Goal: Check status: Check status

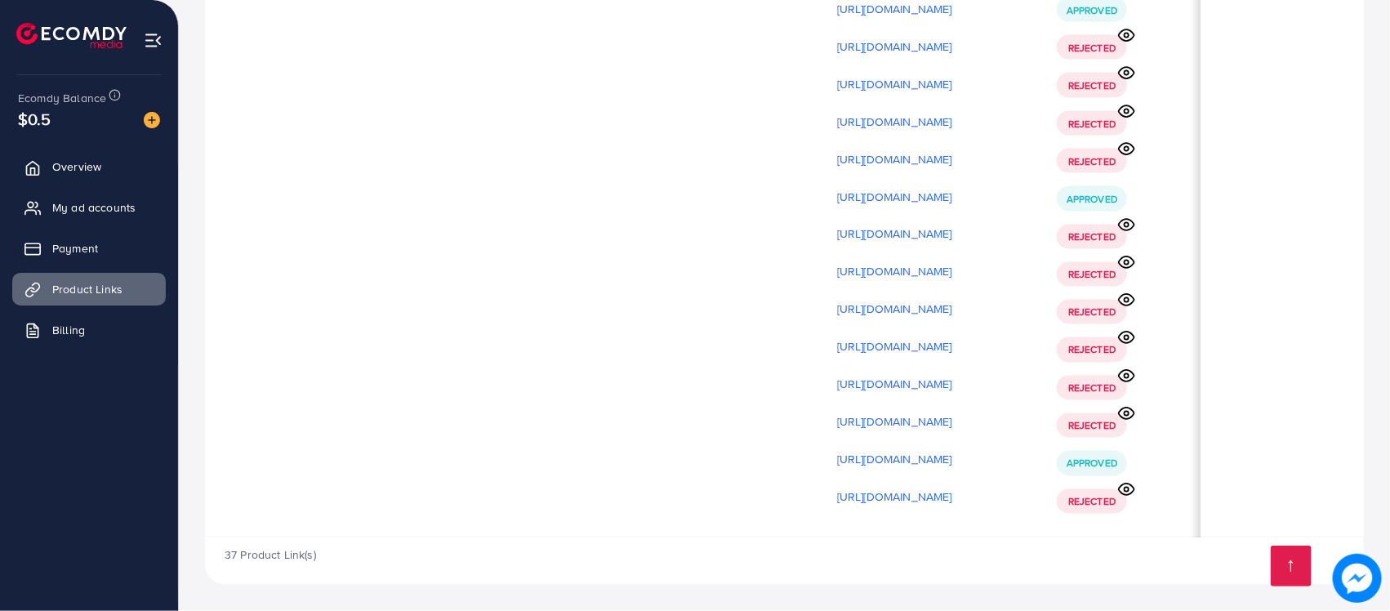
scroll to position [0, 137]
click at [1092, 47] on span "Rejected" at bounding box center [1091, 48] width 47 height 14
click at [1120, 31] on icon at bounding box center [1126, 35] width 17 height 17
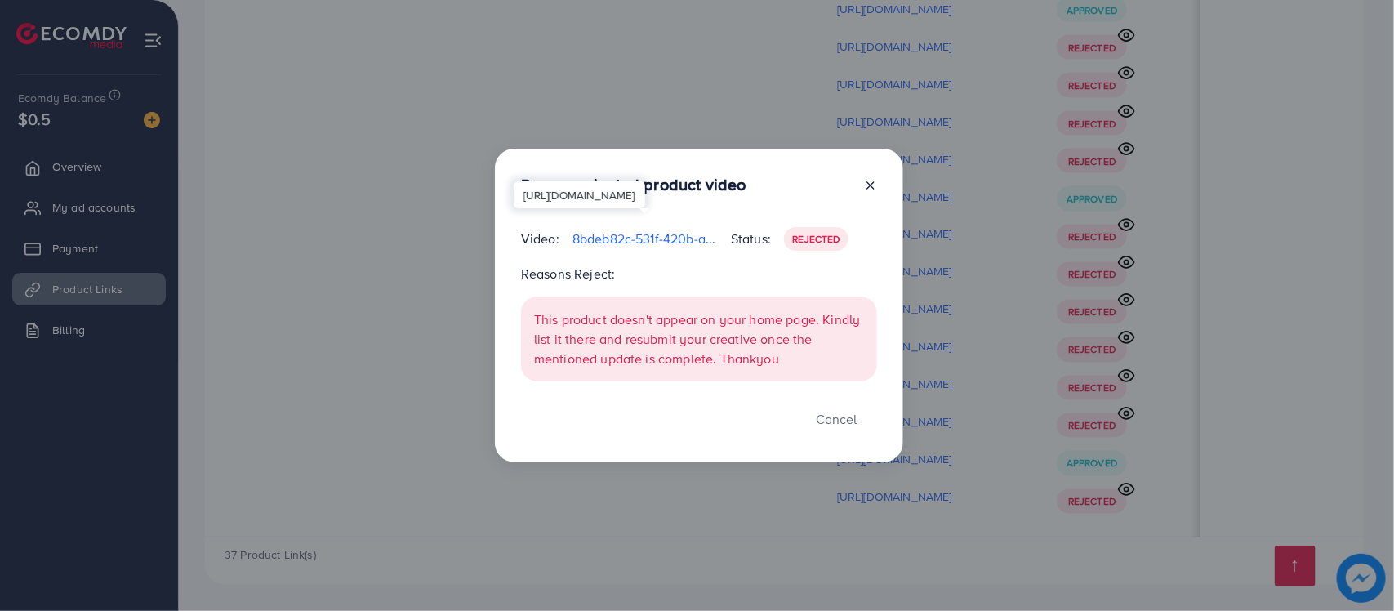
click at [664, 234] on p "8bdeb82c-531f-420b-a459-7caf8d9743b5-1759929098513.mp4" at bounding box center [644, 239] width 145 height 20
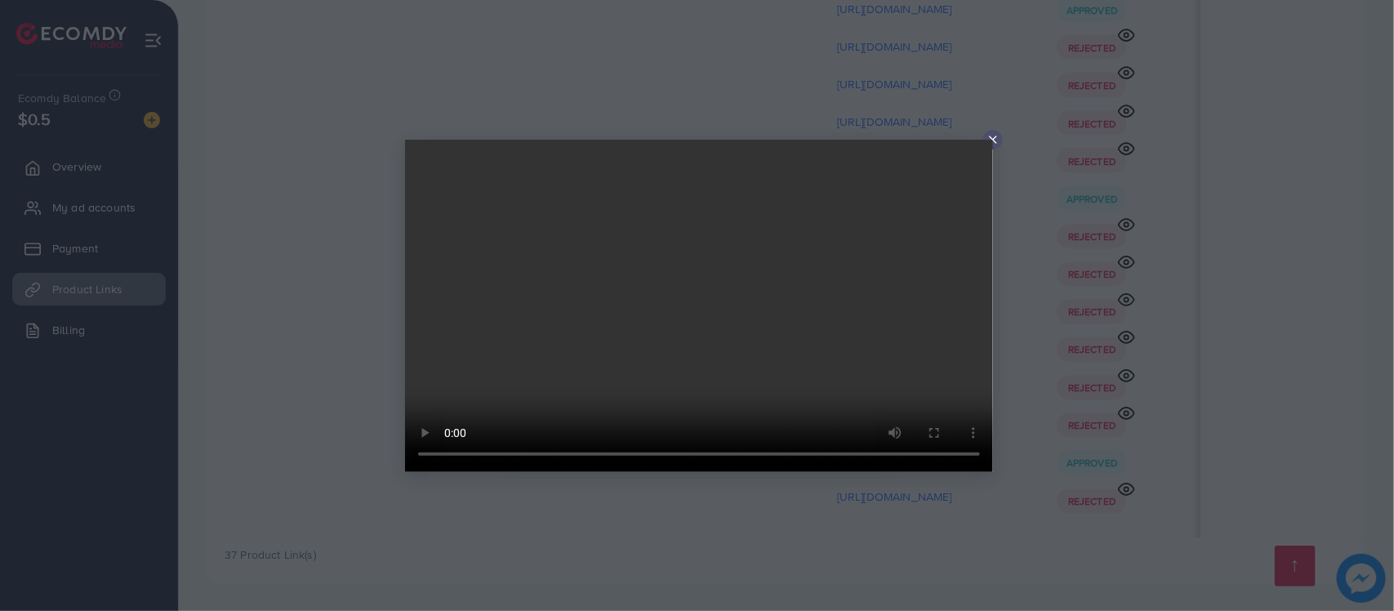
click at [991, 140] on video at bounding box center [699, 306] width 588 height 332
click at [993, 140] on line at bounding box center [993, 139] width 7 height 7
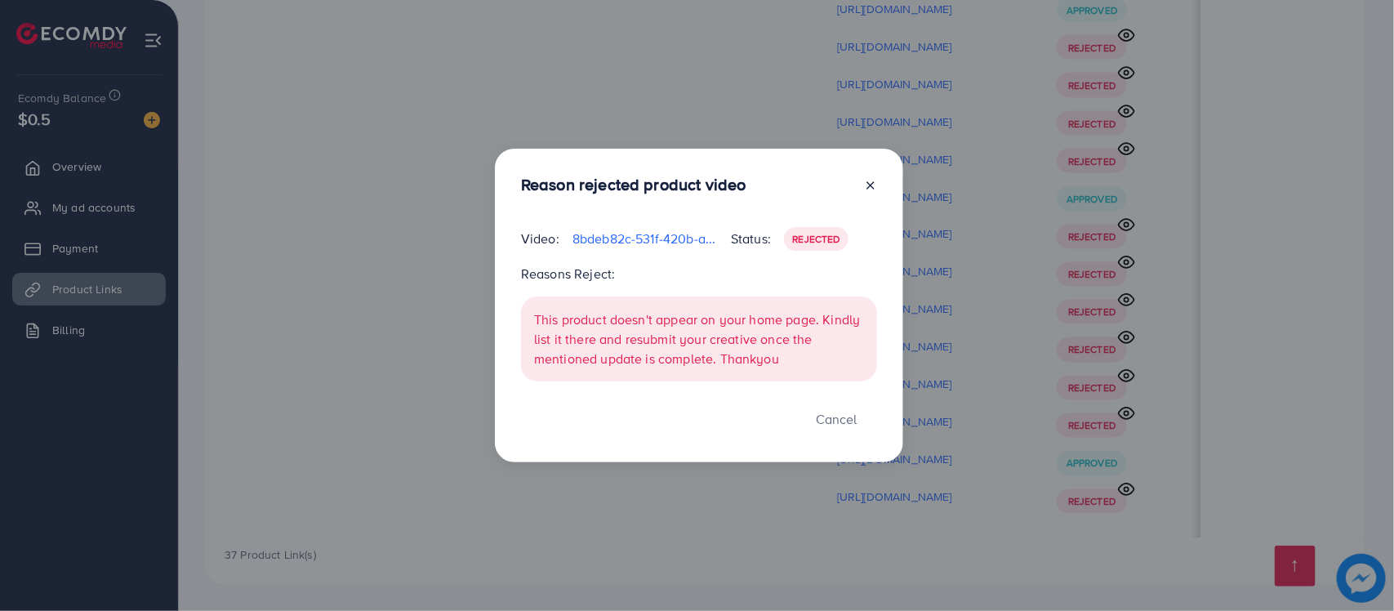
click at [858, 188] on div at bounding box center [864, 188] width 26 height 26
click at [875, 188] on icon at bounding box center [870, 185] width 13 height 13
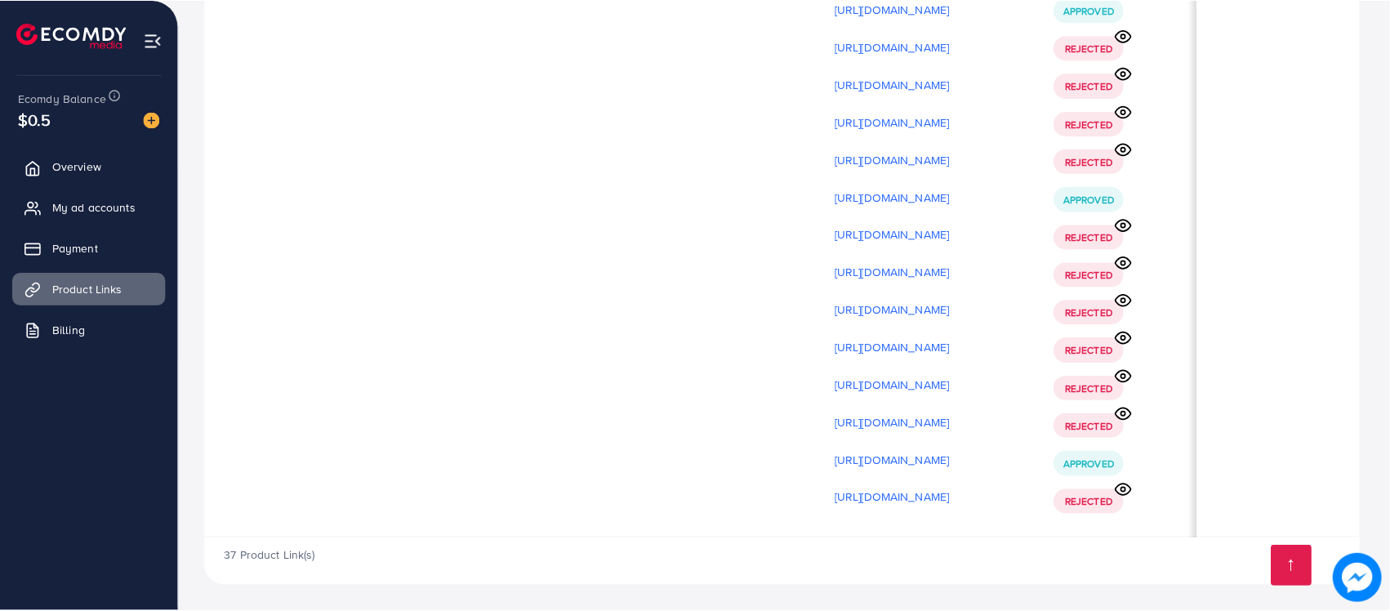
scroll to position [0, 133]
click at [1123, 74] on icon at bounding box center [1126, 73] width 17 height 17
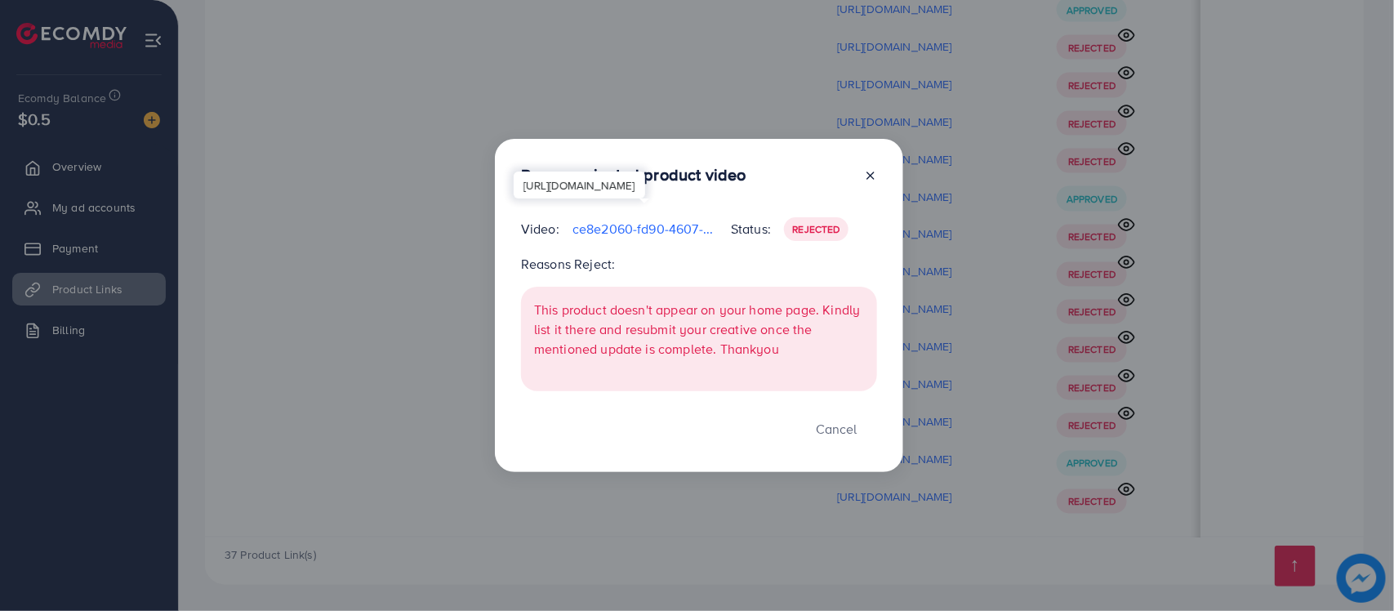
click at [672, 225] on p "ce8e2060-fd90-4607-a950-88f864f9158c-1759929150334.mp4" at bounding box center [644, 229] width 145 height 20
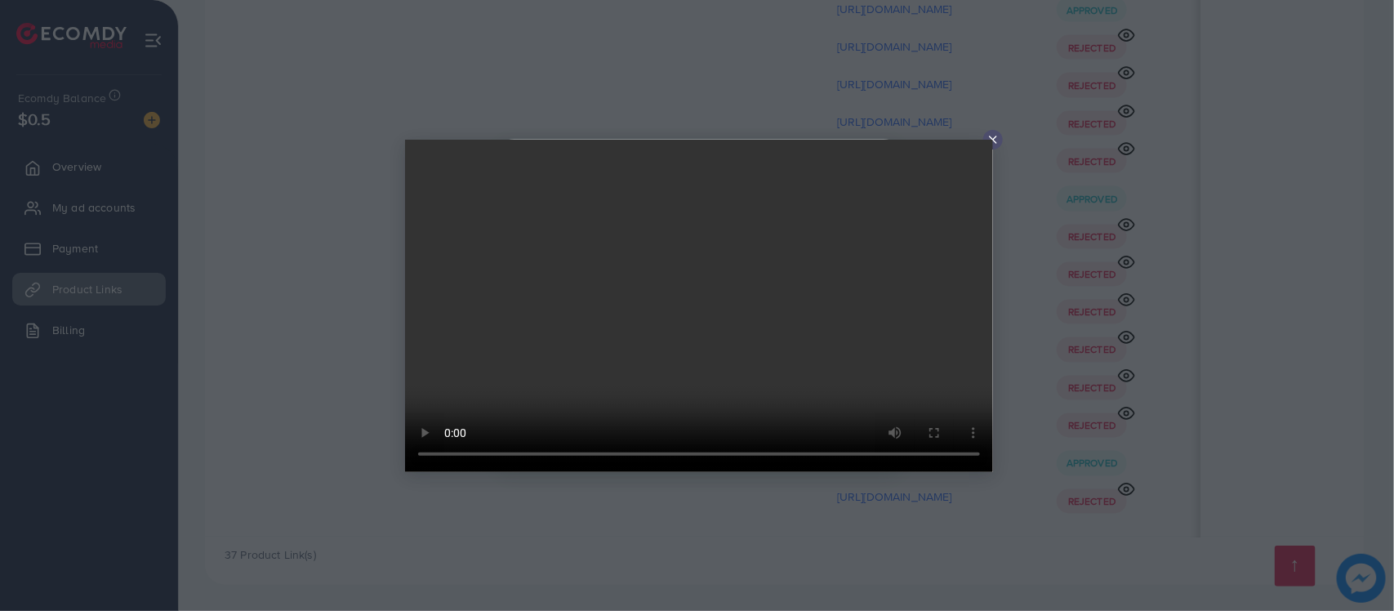
click at [992, 137] on line at bounding box center [993, 139] width 7 height 7
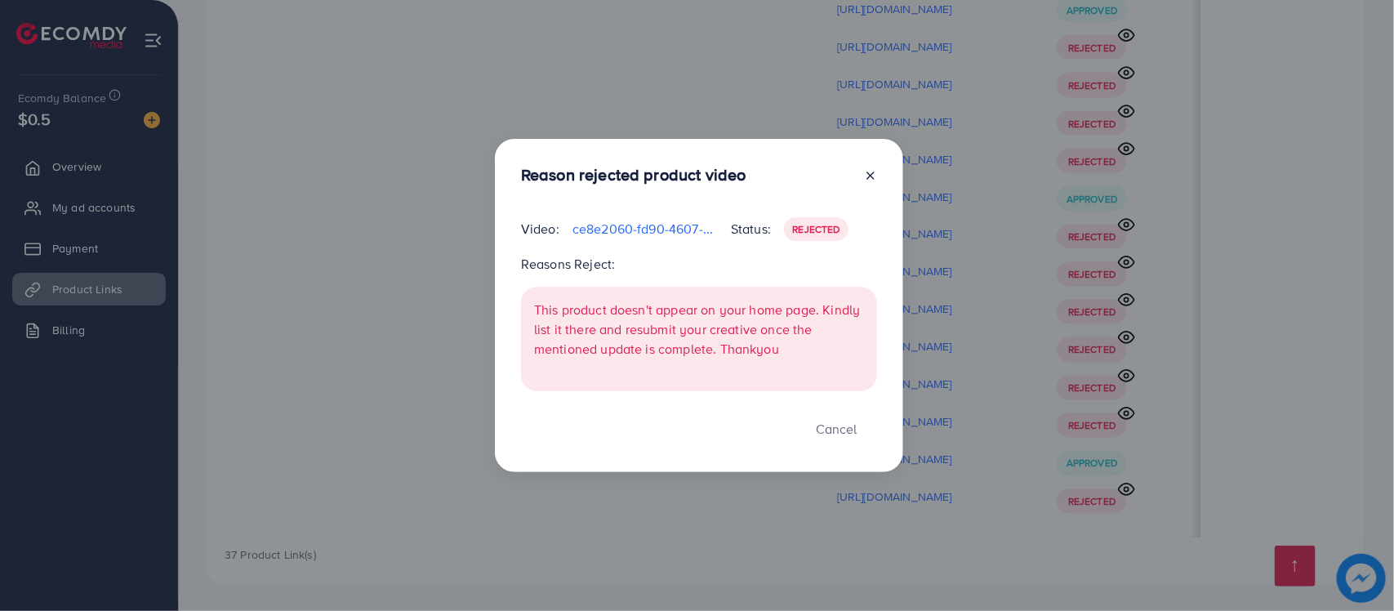
click at [870, 171] on icon at bounding box center [870, 175] width 13 height 13
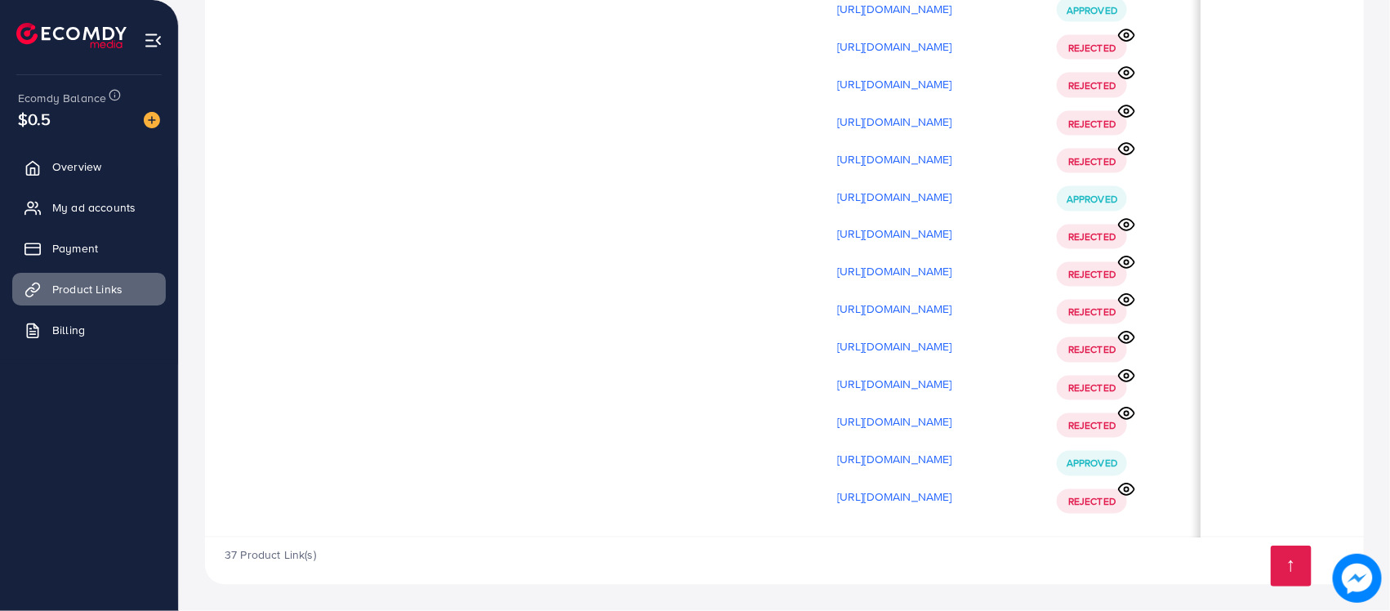
click at [1123, 108] on icon at bounding box center [1126, 111] width 17 height 17
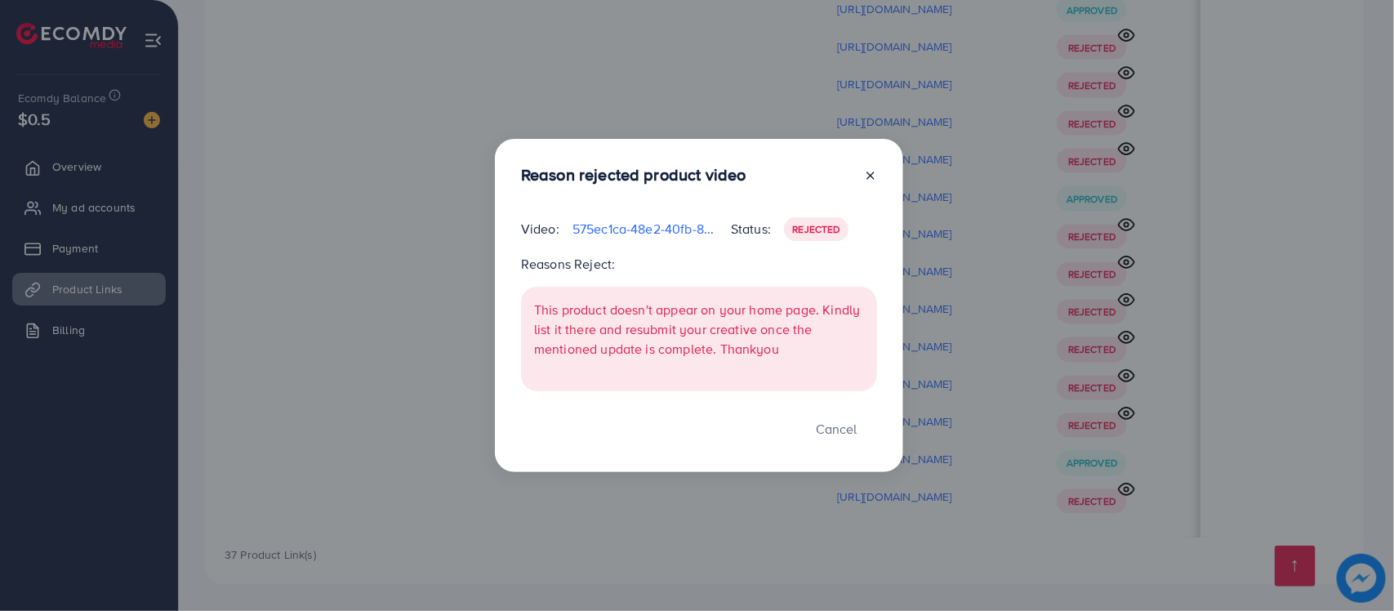
click at [688, 215] on div "Reason rejected product video Video: 575ec1ca-48e2-40fb-85ca-b7cbe32612ec-17599…" at bounding box center [699, 306] width 408 height 334
click at [679, 229] on p "575ec1ca-48e2-40fb-85ca-b7cbe32612ec-1759929253655.mp4" at bounding box center [644, 229] width 145 height 20
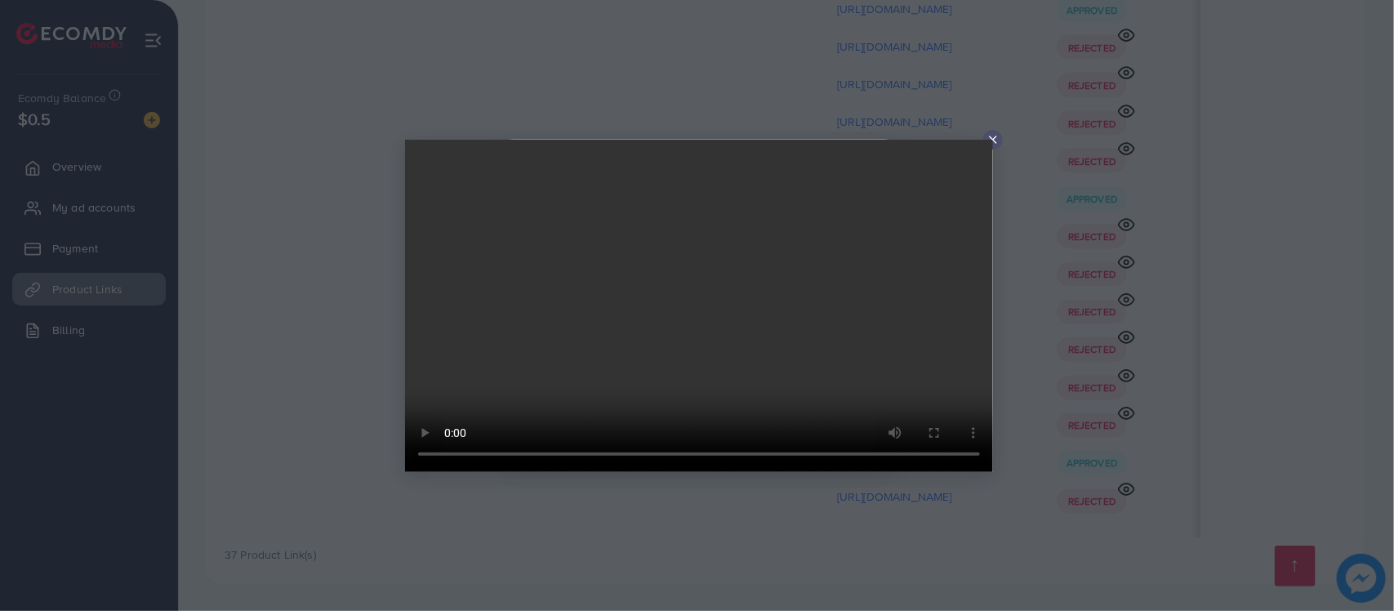
click at [992, 141] on video at bounding box center [699, 306] width 588 height 332
click at [992, 136] on icon at bounding box center [992, 139] width 13 height 13
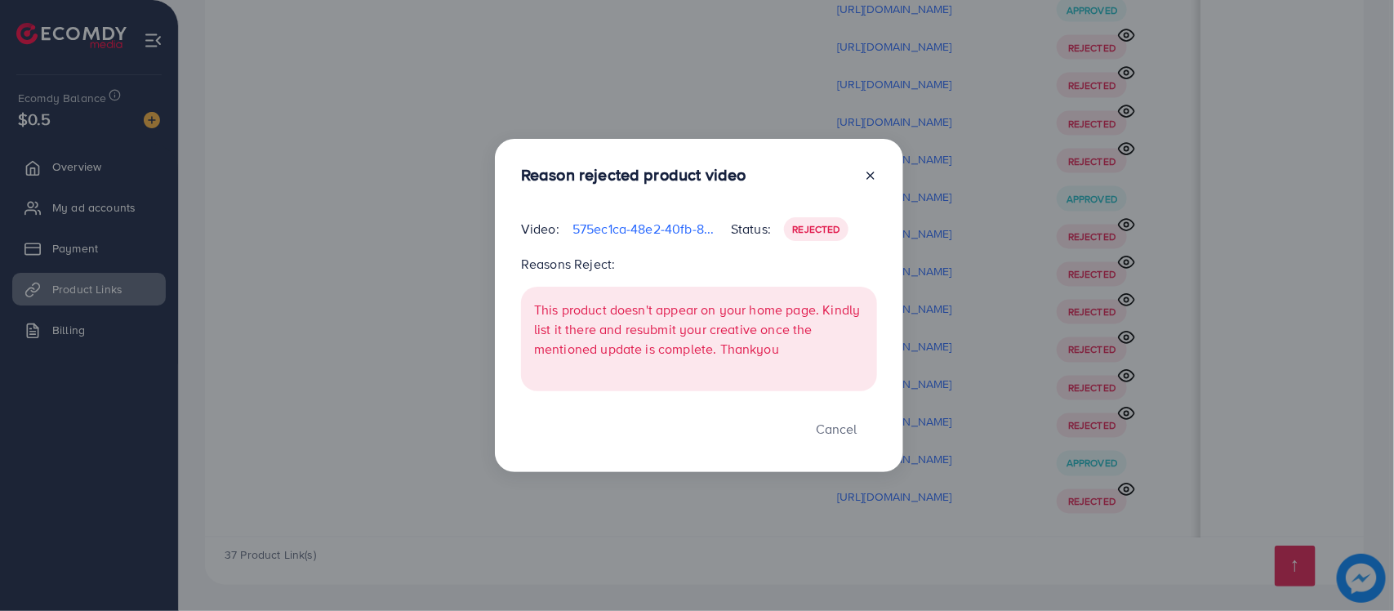
click at [872, 176] on icon at bounding box center [870, 175] width 13 height 13
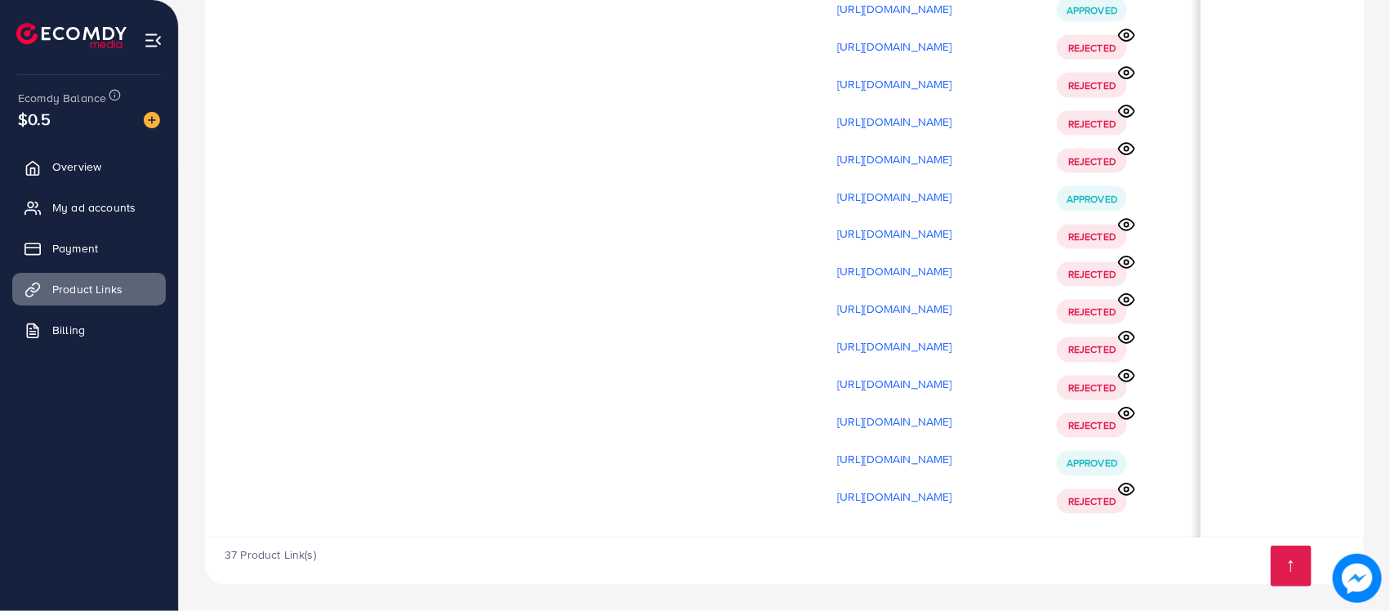
click at [1133, 145] on icon at bounding box center [1126, 148] width 17 height 17
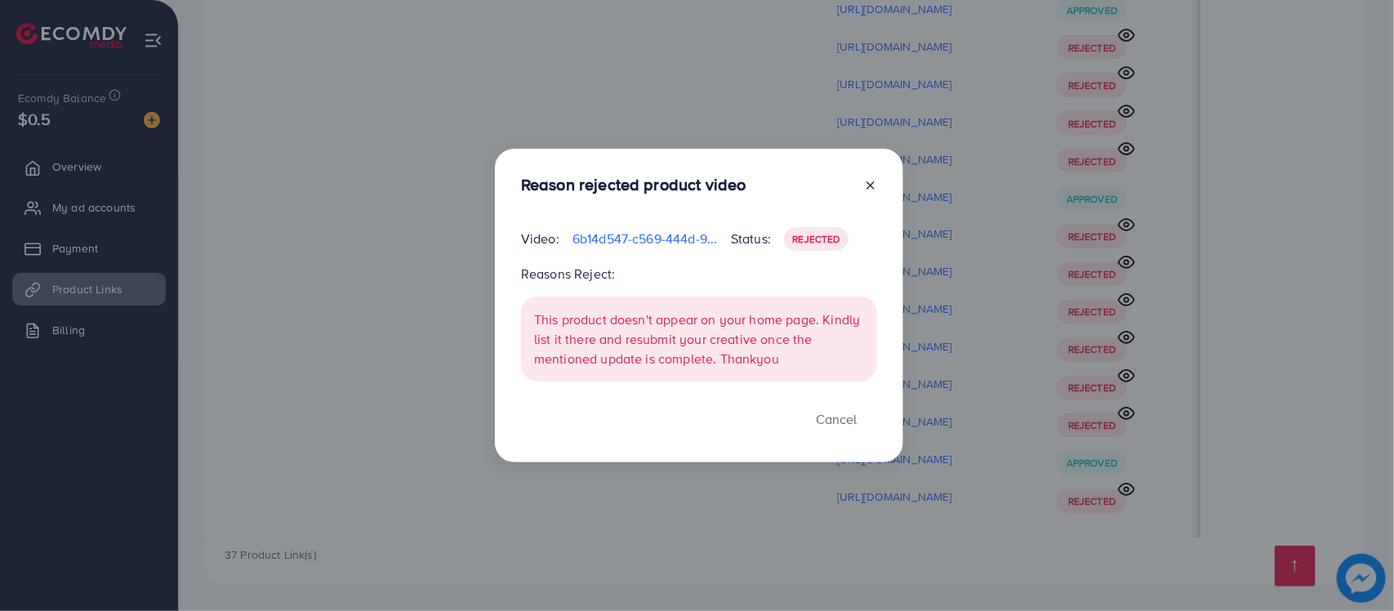
click at [626, 249] on div "Video: 6b14d547-c569-444d-92f5-f29bb690b1c2-1759929309839.mp4" at bounding box center [619, 239] width 223 height 24
click at [634, 234] on p "6b14d547-c569-444d-92f5-f29bb690b1c2-1759929309839.mp4" at bounding box center [644, 239] width 145 height 20
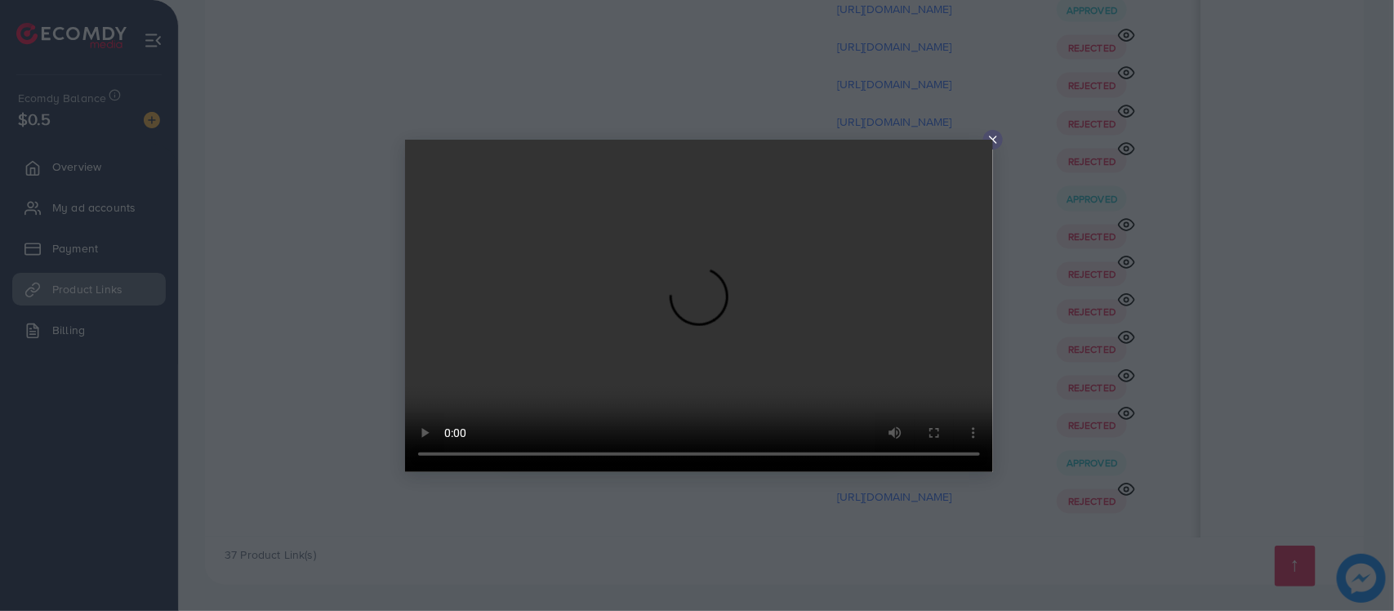
click at [989, 137] on icon at bounding box center [992, 139] width 13 height 13
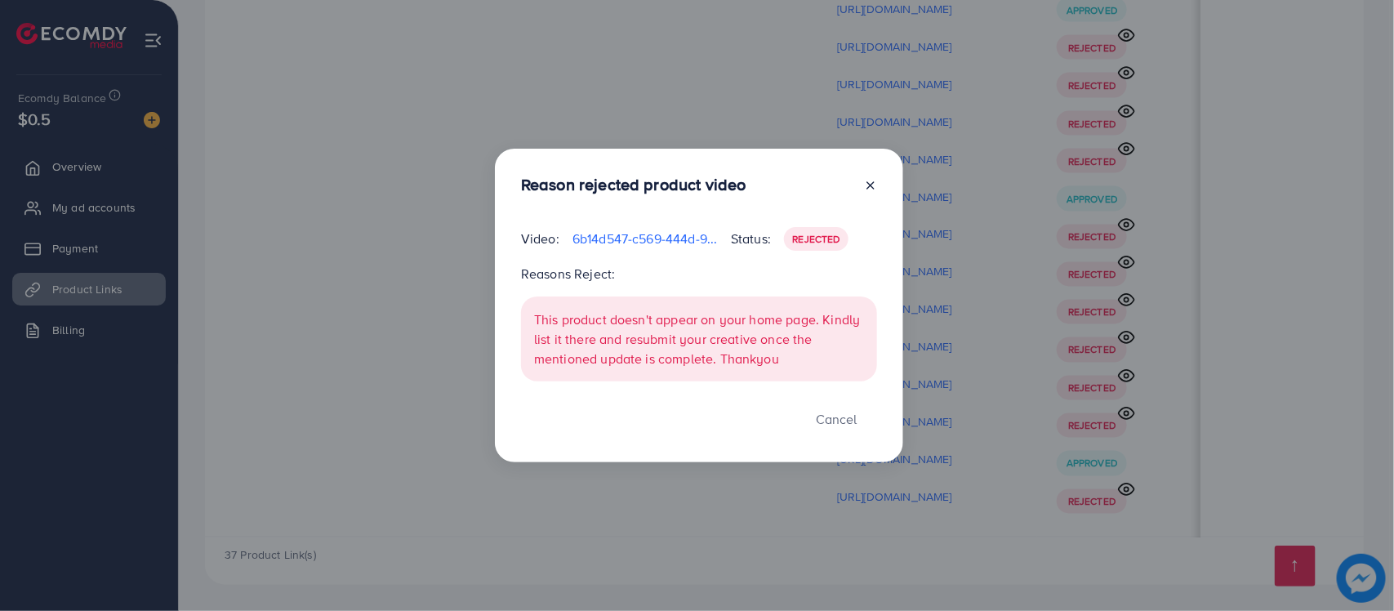
click at [870, 188] on icon at bounding box center [870, 185] width 13 height 13
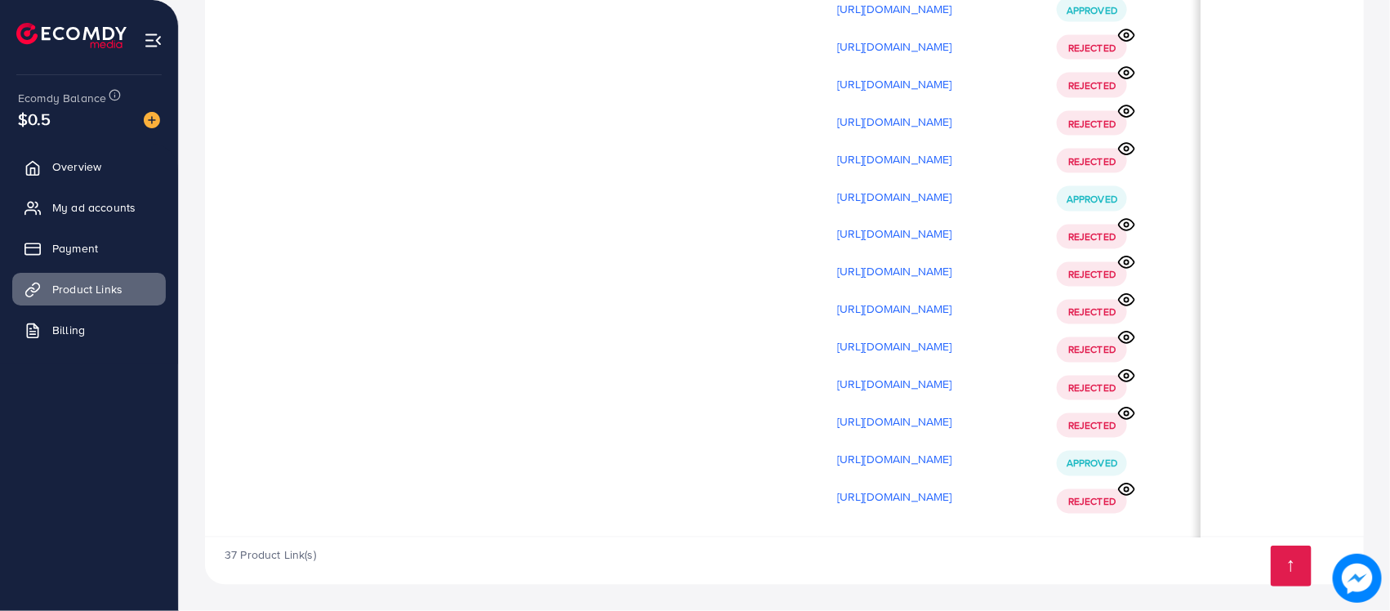
click at [1129, 222] on circle at bounding box center [1126, 224] width 4 height 4
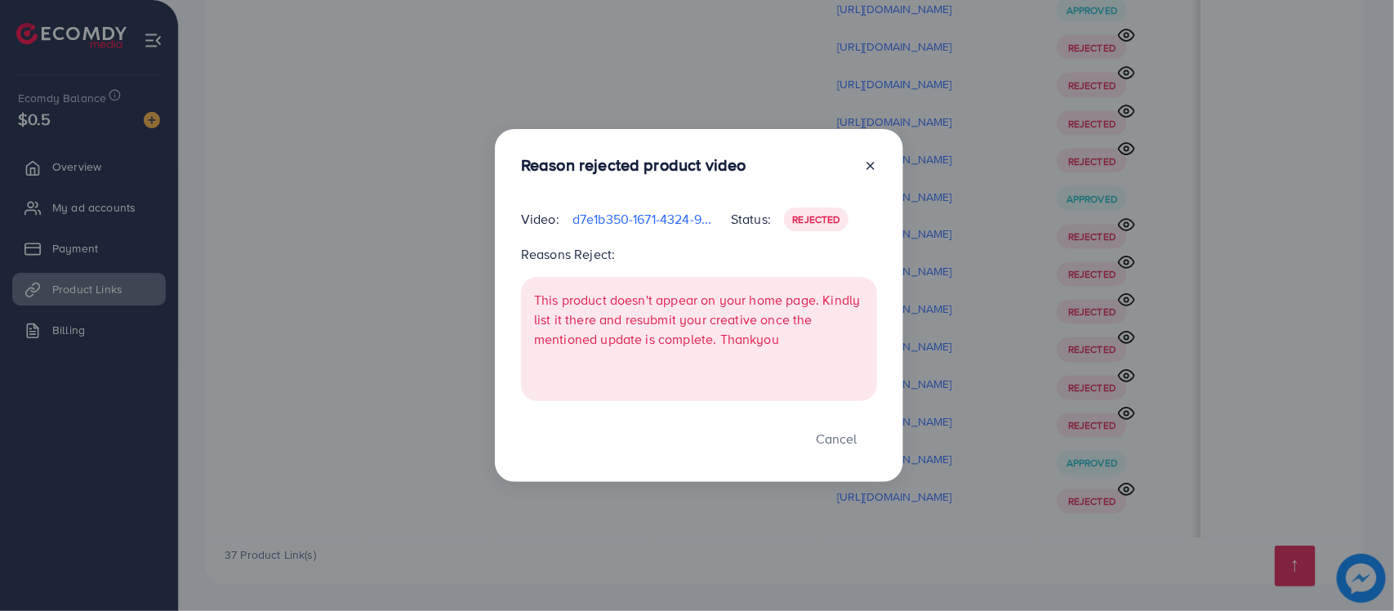
click at [680, 227] on p "d7e1b350-1671-4324-940f-7833473e892c-1759930859575.mp4" at bounding box center [644, 219] width 145 height 20
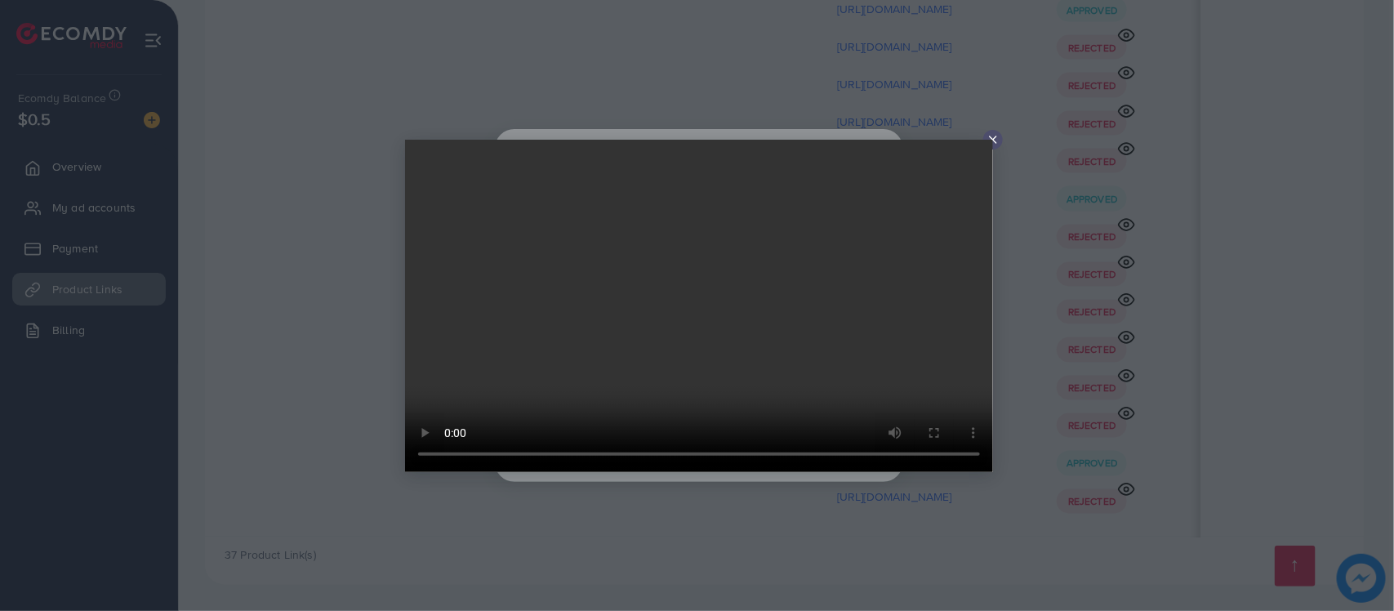
click at [988, 139] on icon at bounding box center [992, 139] width 13 height 13
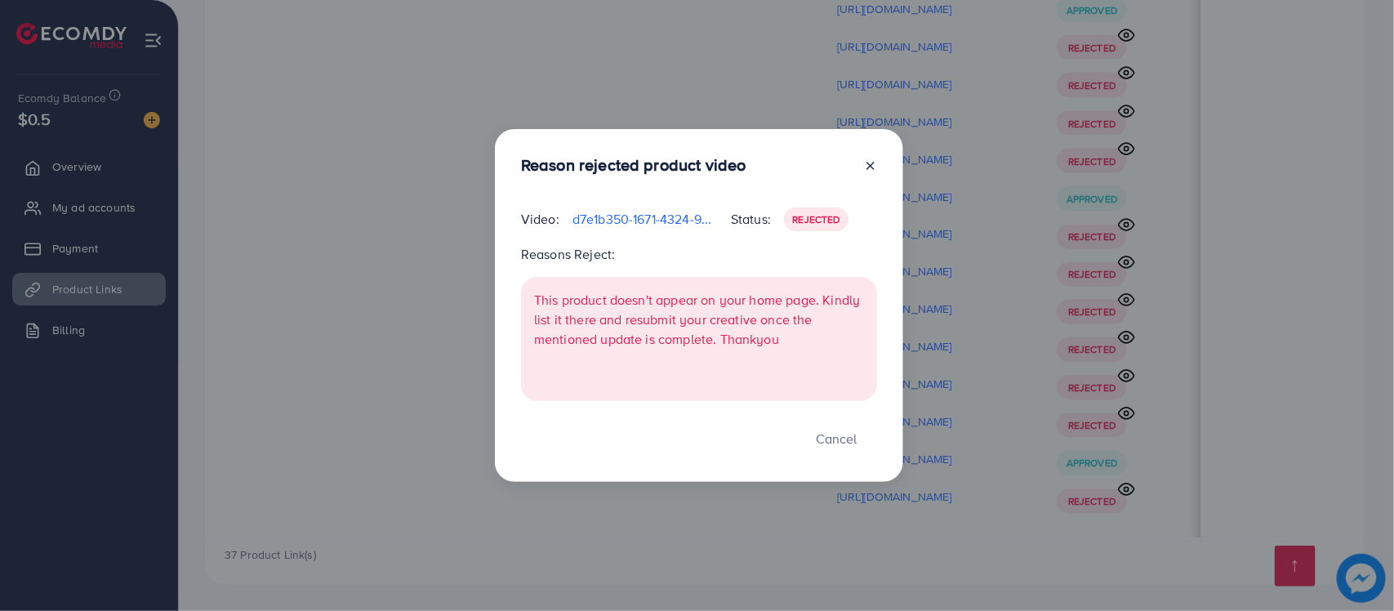
click at [868, 163] on icon at bounding box center [870, 165] width 13 height 13
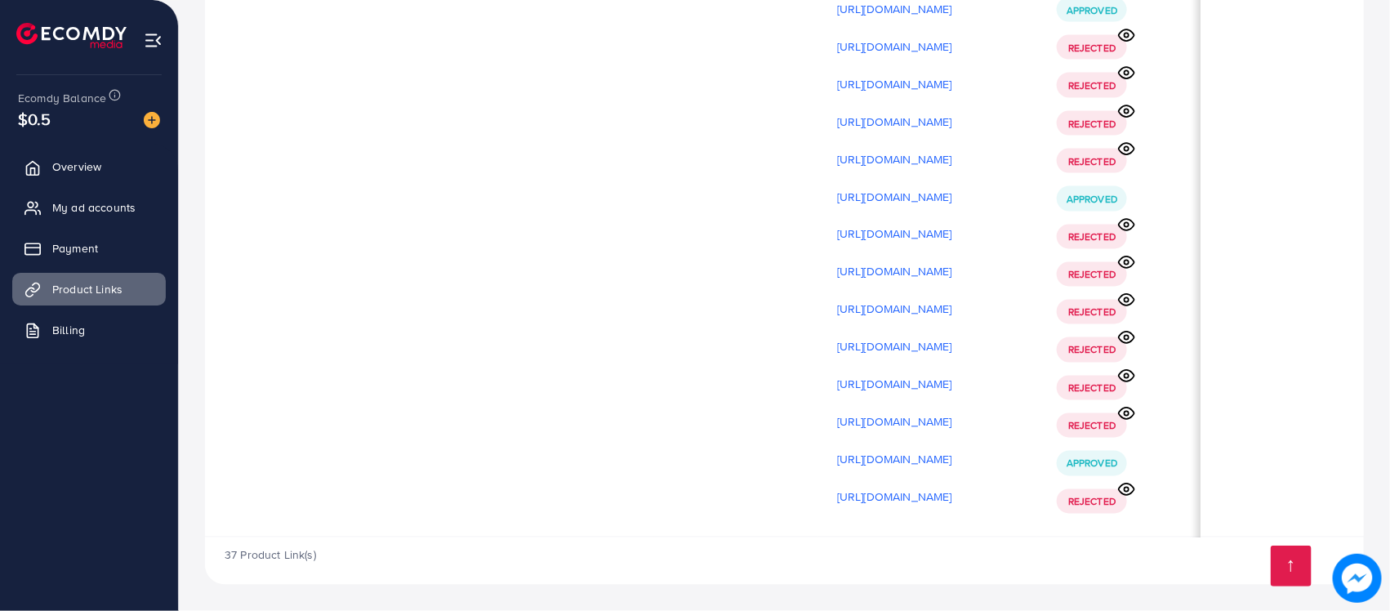
click at [1127, 226] on icon at bounding box center [1127, 224] width 16 height 11
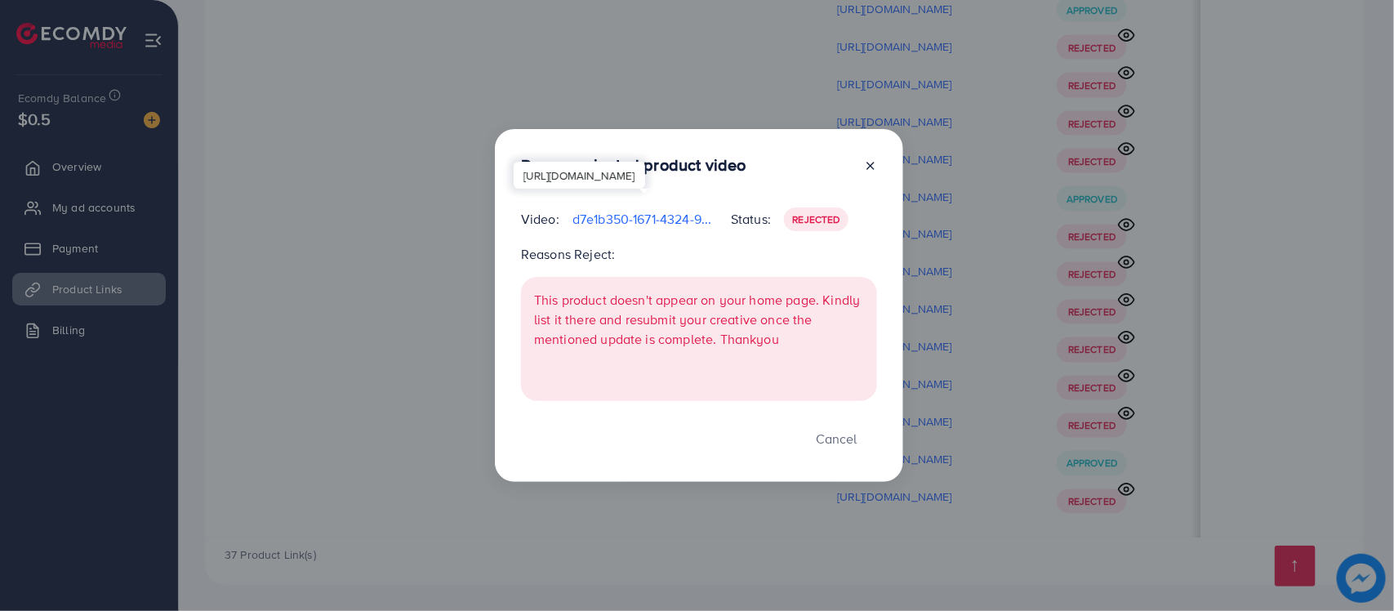
click at [680, 225] on p "d7e1b350-1671-4324-940f-7833473e892c-1759930859575.mp4" at bounding box center [644, 219] width 145 height 20
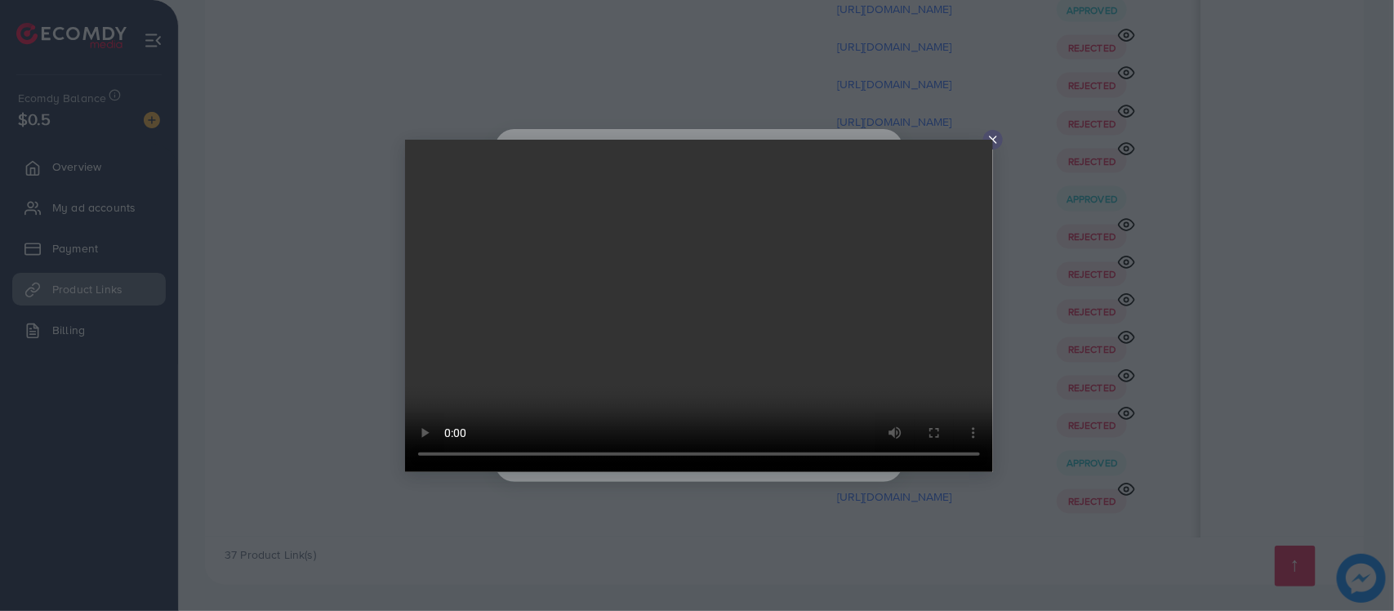
click at [988, 137] on icon at bounding box center [992, 139] width 13 height 13
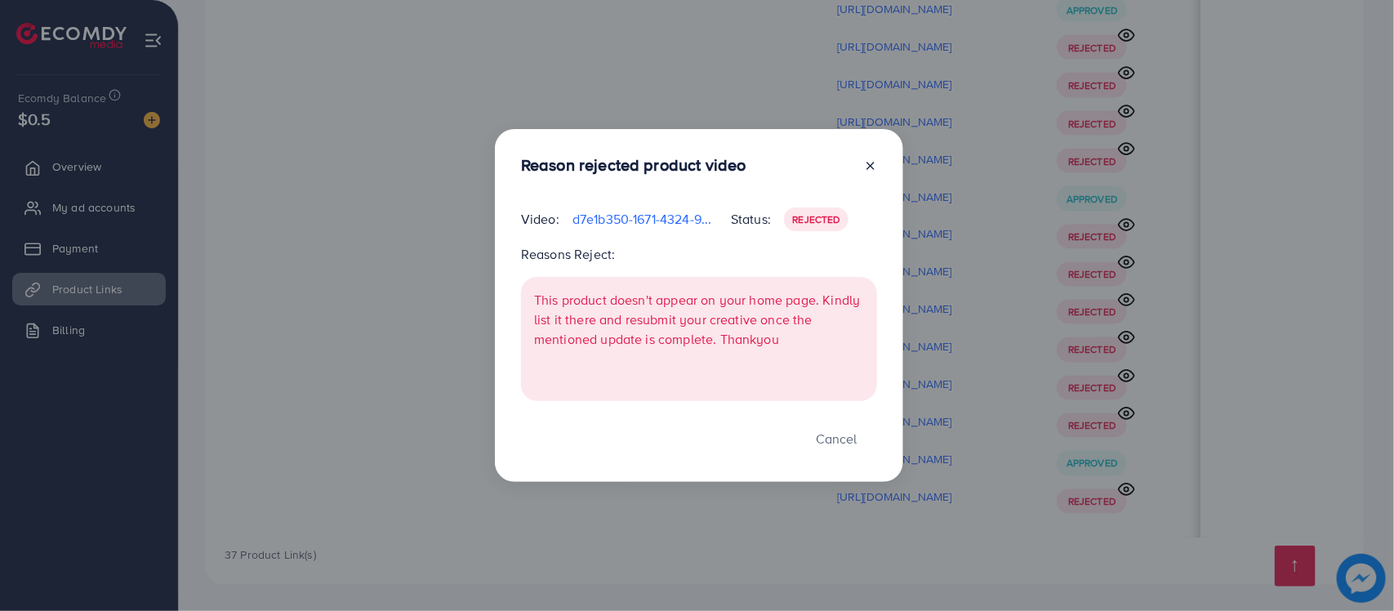
click at [872, 164] on line at bounding box center [870, 165] width 7 height 7
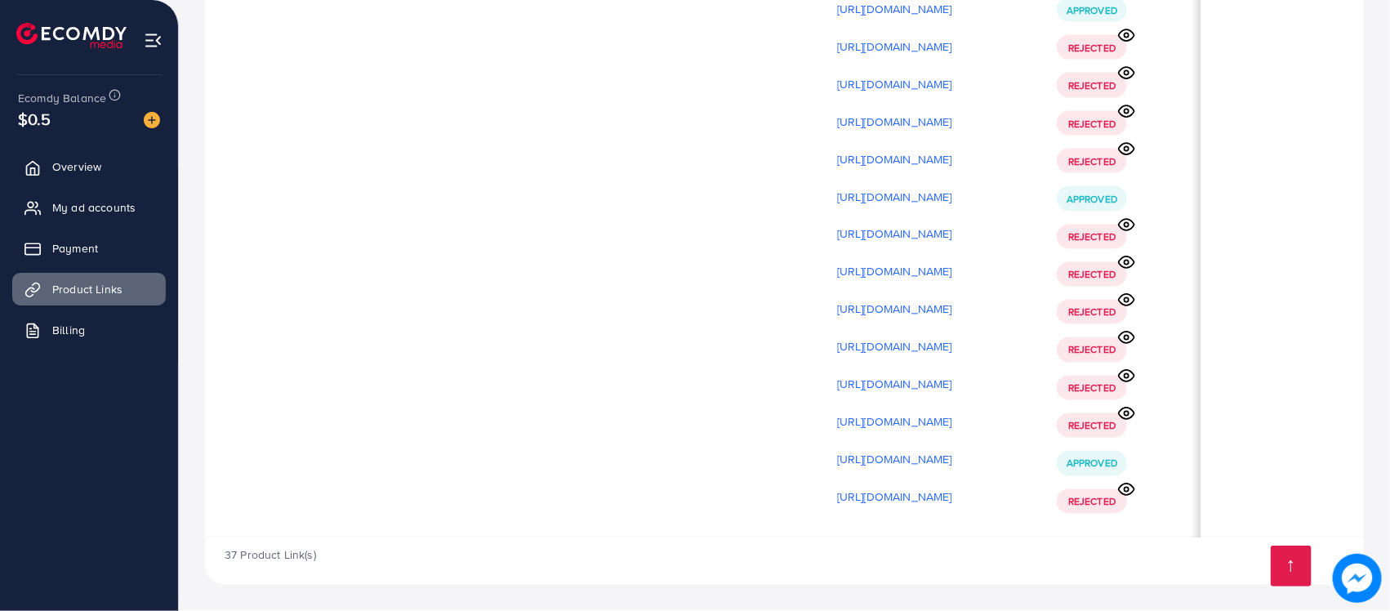
click at [1129, 256] on icon at bounding box center [1126, 262] width 17 height 17
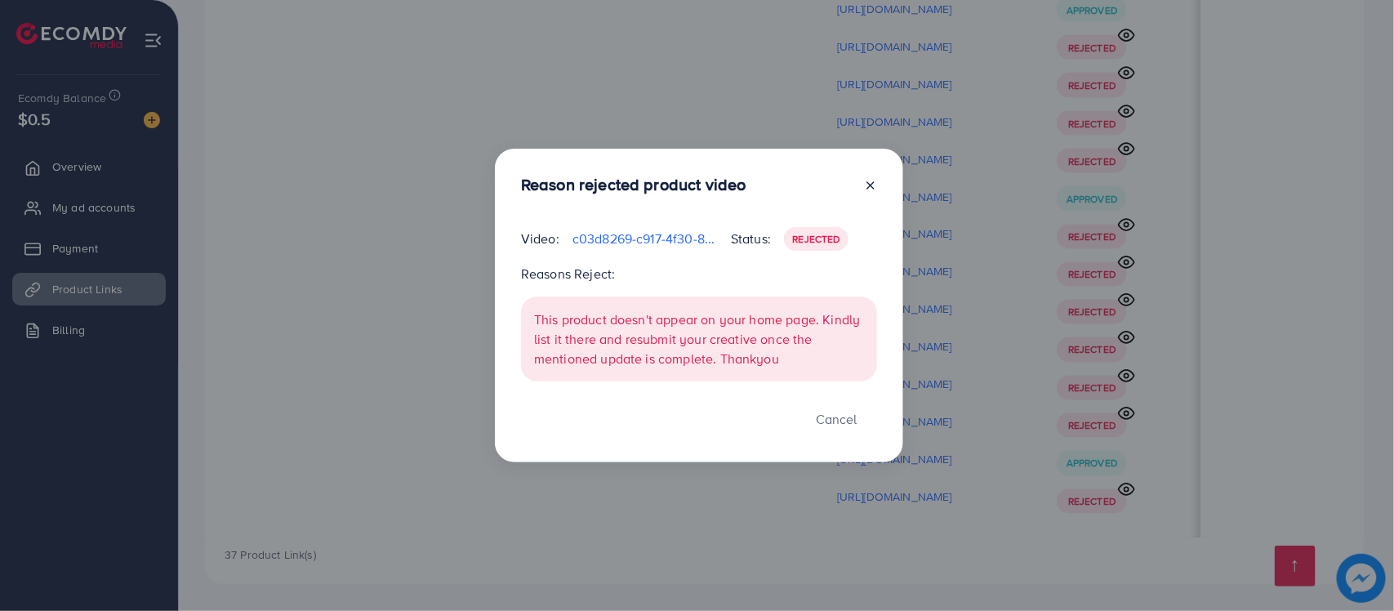
click at [675, 235] on p "c03d8269-c917-4f30-82da-14213abaf452-1759931005827.mp4" at bounding box center [644, 239] width 145 height 20
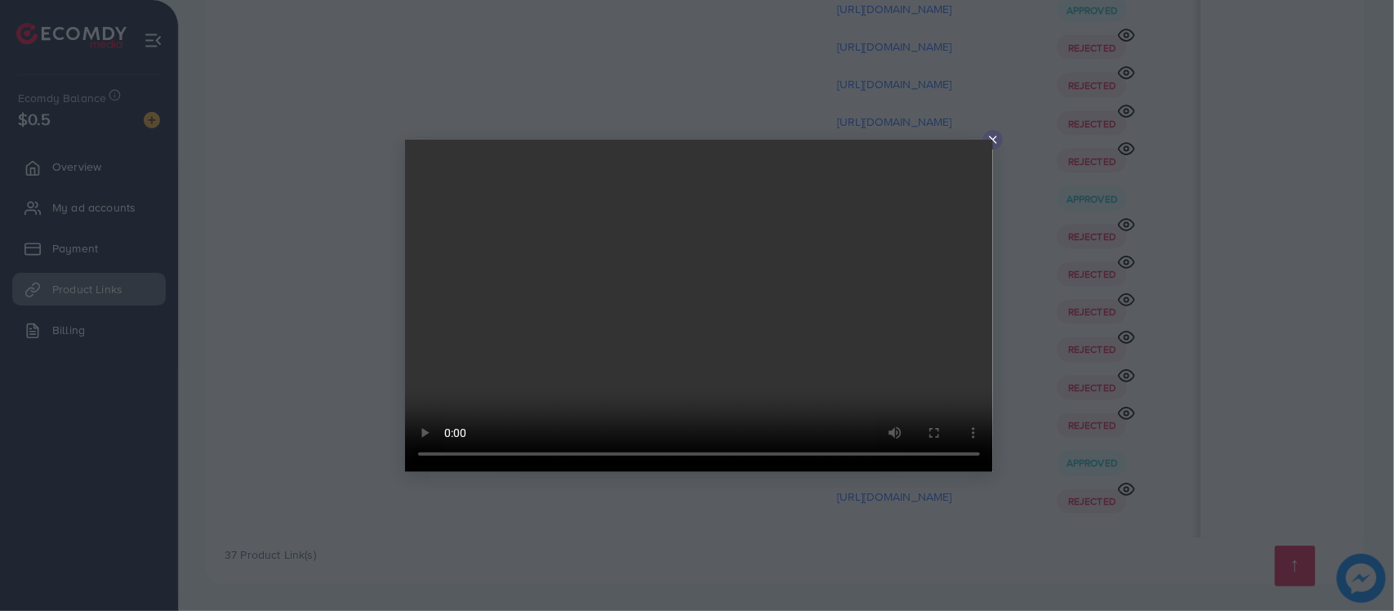
click at [703, 323] on video at bounding box center [699, 306] width 588 height 332
click at [992, 137] on line at bounding box center [993, 139] width 7 height 7
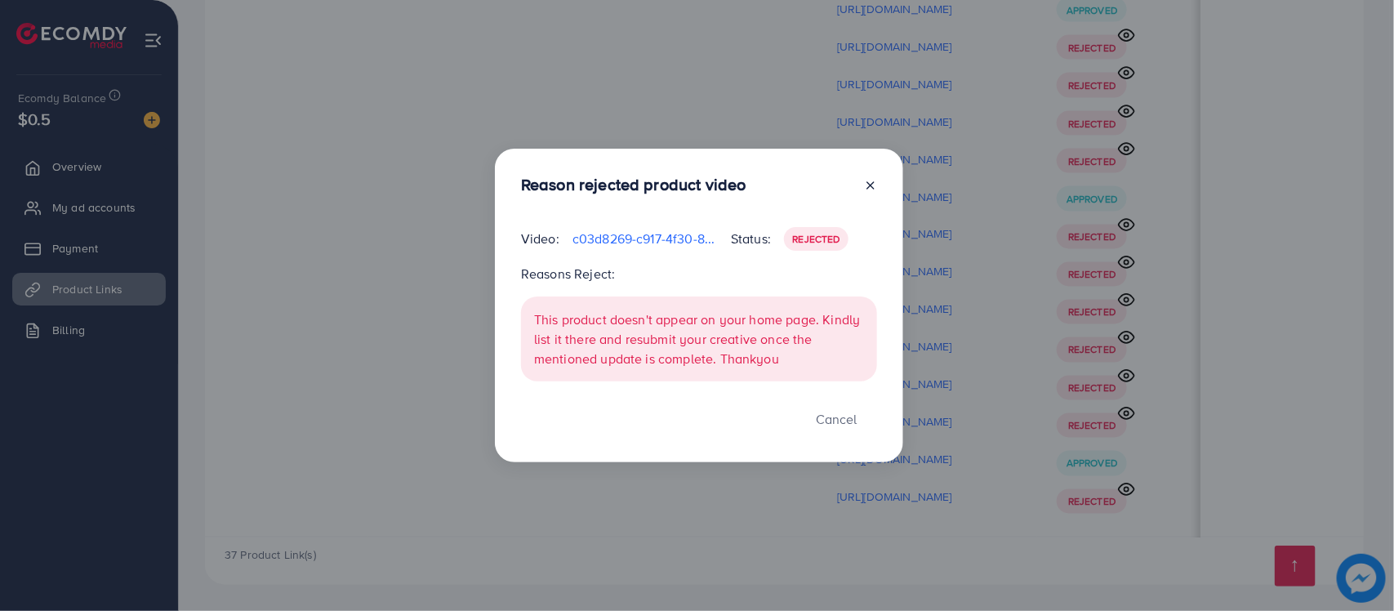
click at [1133, 265] on div "Reason rejected product video Video: c03d8269-c917-4f30-82da-14213abaf452-17599…" at bounding box center [697, 305] width 1394 height 611
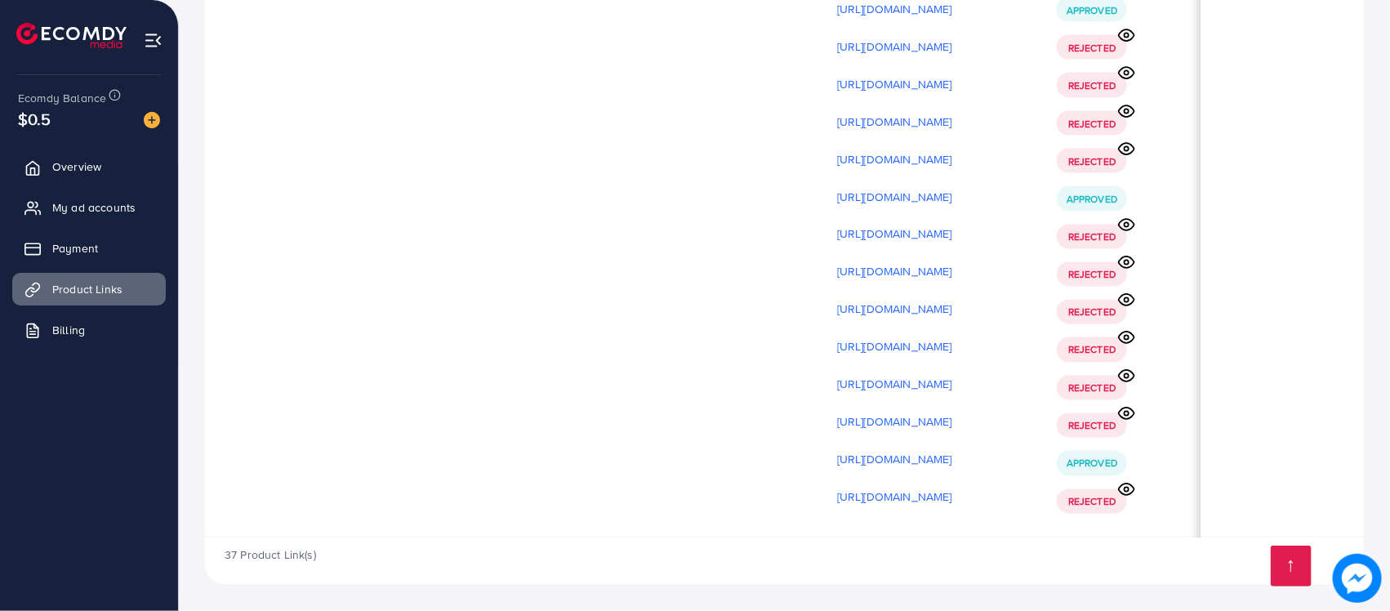
click at [1124, 304] on icon at bounding box center [1126, 300] width 17 height 17
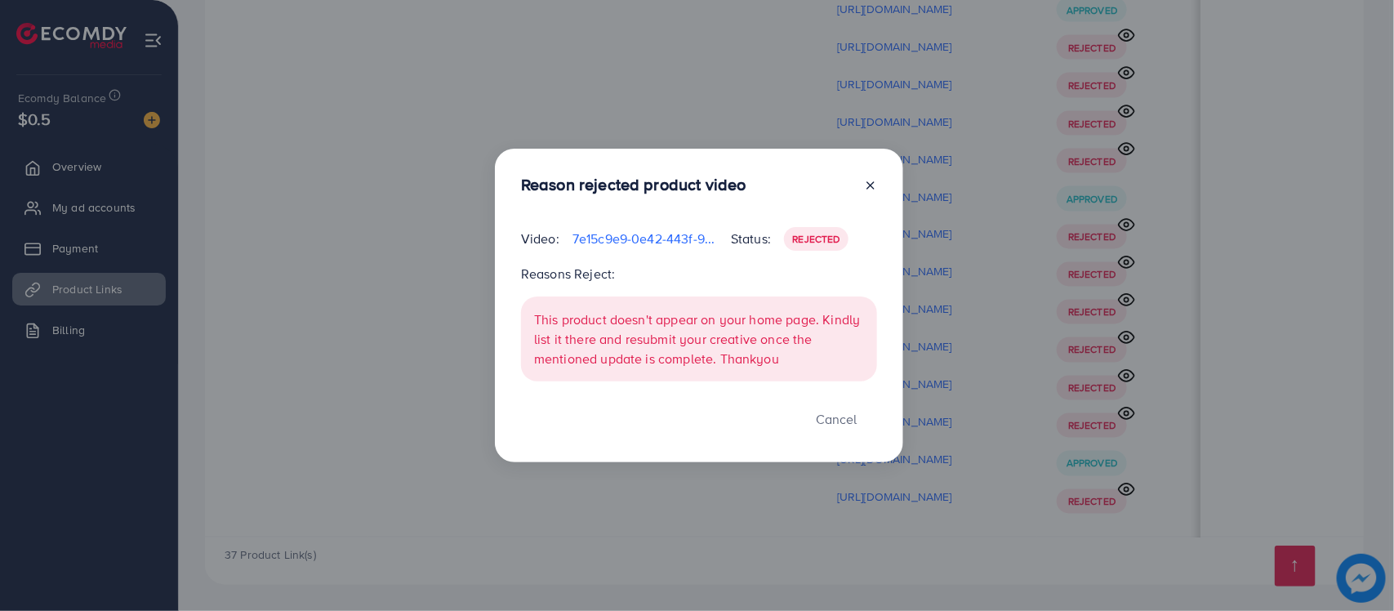
click at [635, 246] on p "7e15c9e9-0e42-443f-9268-118b75e7472a-1759931063585.mp4" at bounding box center [644, 239] width 145 height 20
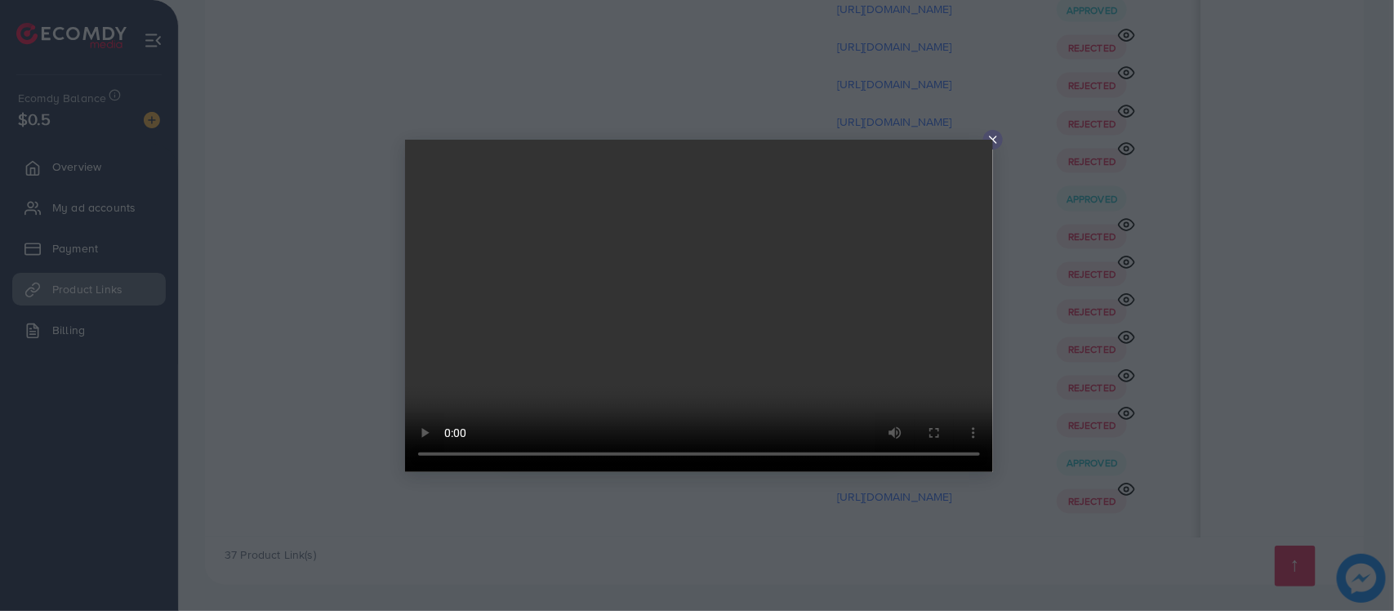
click at [752, 378] on video at bounding box center [699, 306] width 588 height 332
click at [995, 140] on line at bounding box center [993, 139] width 7 height 7
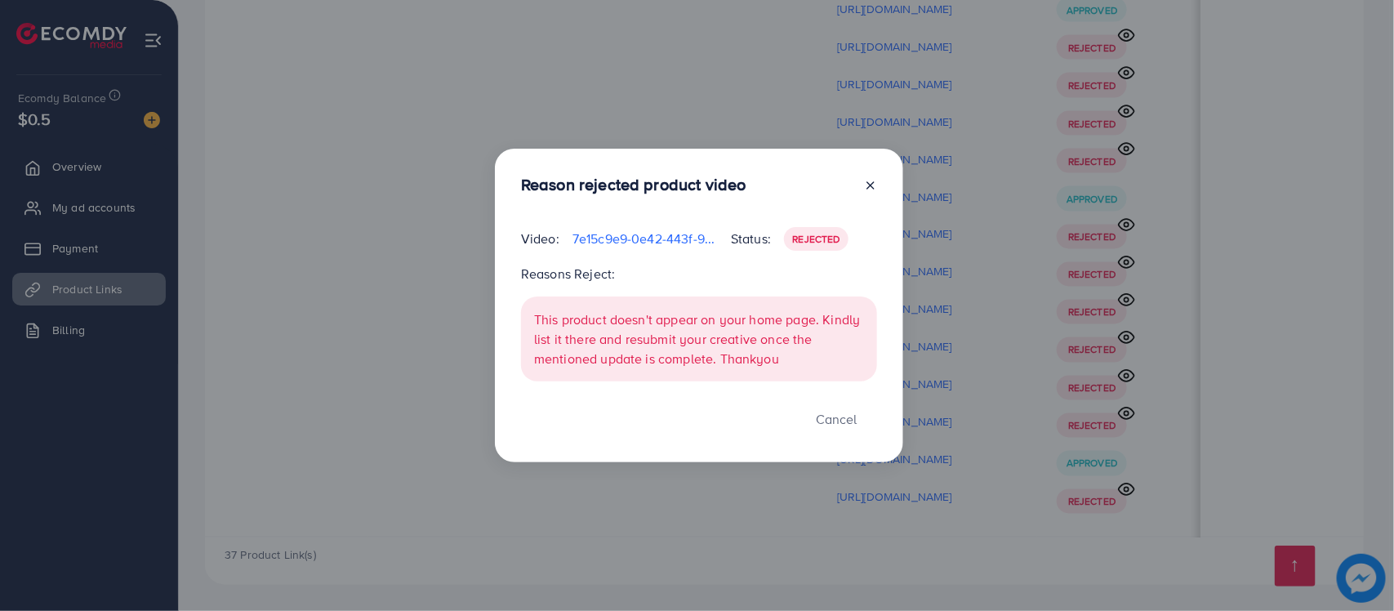
click at [871, 184] on icon at bounding box center [870, 185] width 13 height 13
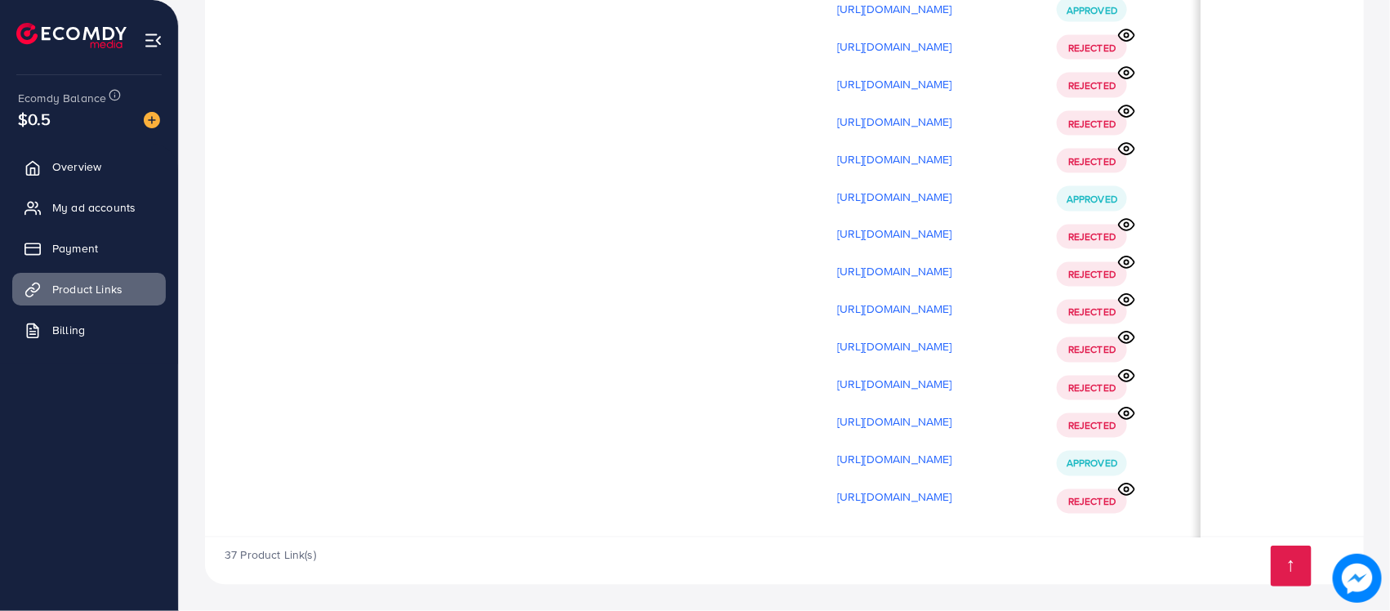
click at [1123, 298] on icon at bounding box center [1126, 300] width 17 height 17
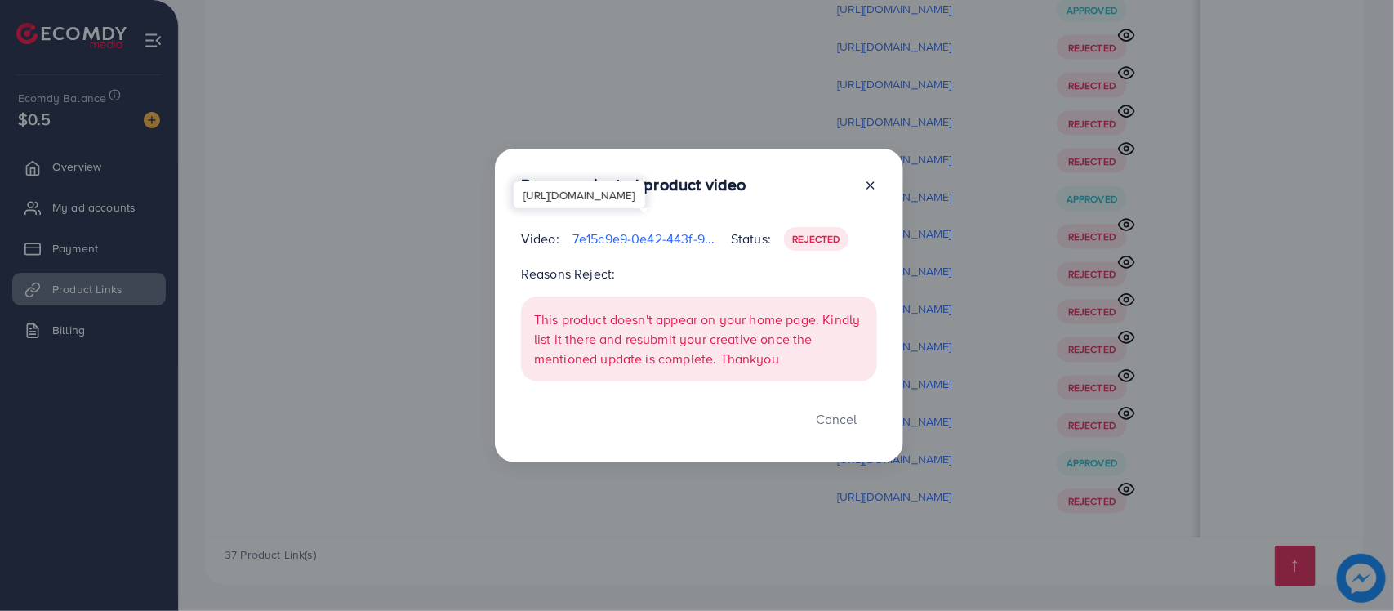
click at [674, 234] on p "7e15c9e9-0e42-443f-9268-118b75e7472a-1759931063585.mp4" at bounding box center [644, 239] width 145 height 20
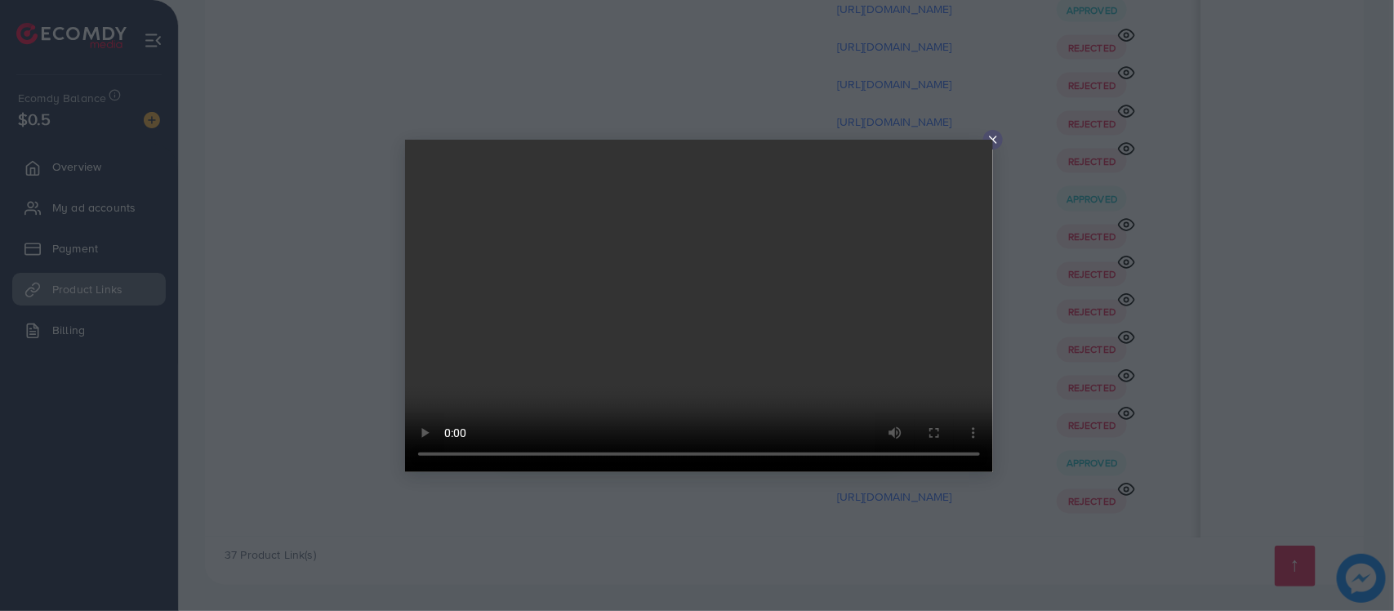
click at [990, 139] on icon at bounding box center [992, 139] width 13 height 13
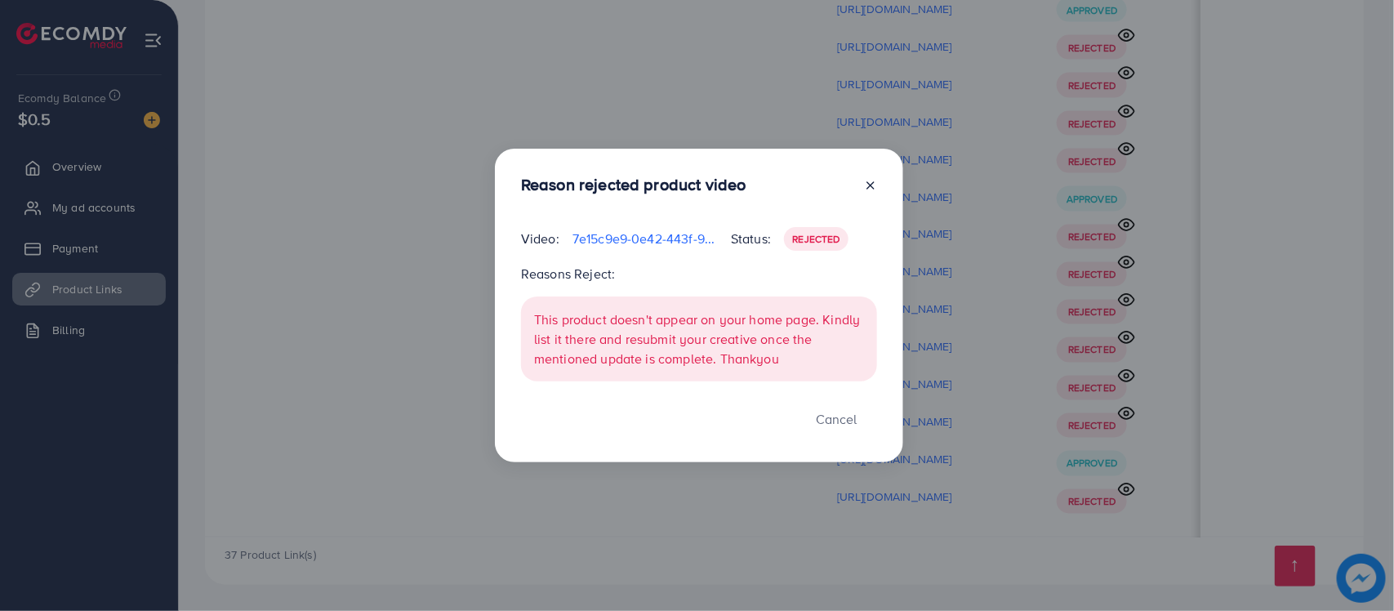
click at [1106, 320] on div "Reason rejected product video Video: 7e15c9e9-0e42-443f-9268-118b75e7472a-17599…" at bounding box center [697, 305] width 1394 height 611
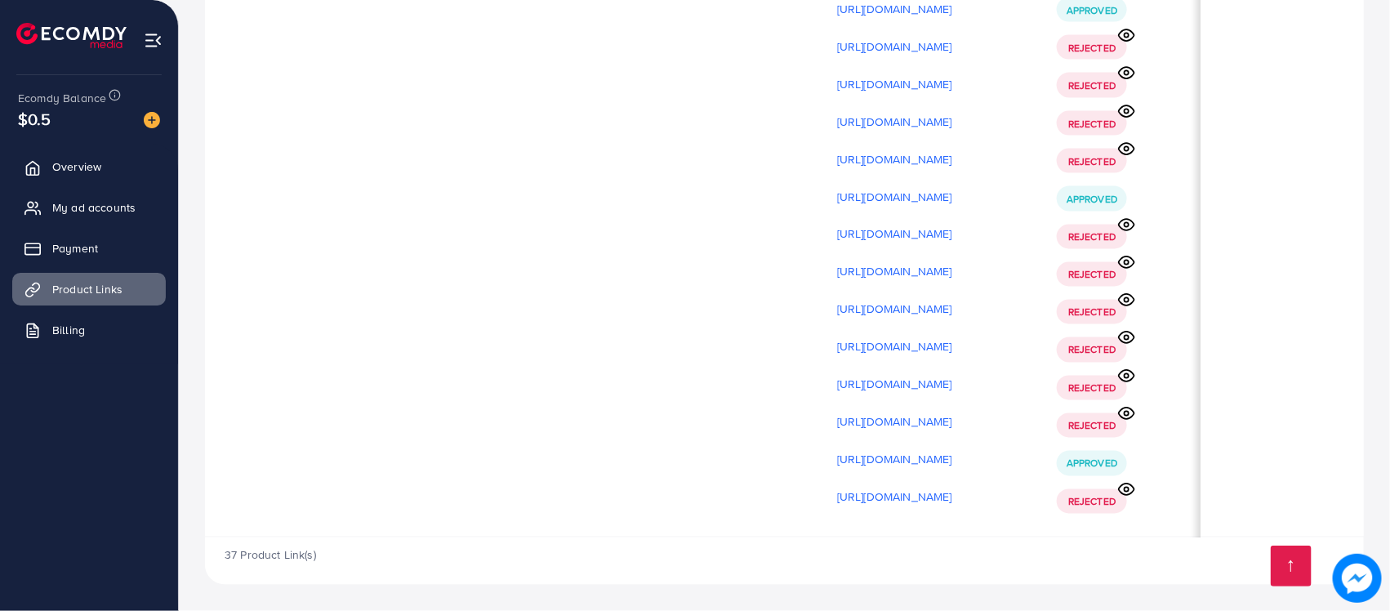
click at [1128, 336] on circle at bounding box center [1126, 338] width 4 height 4
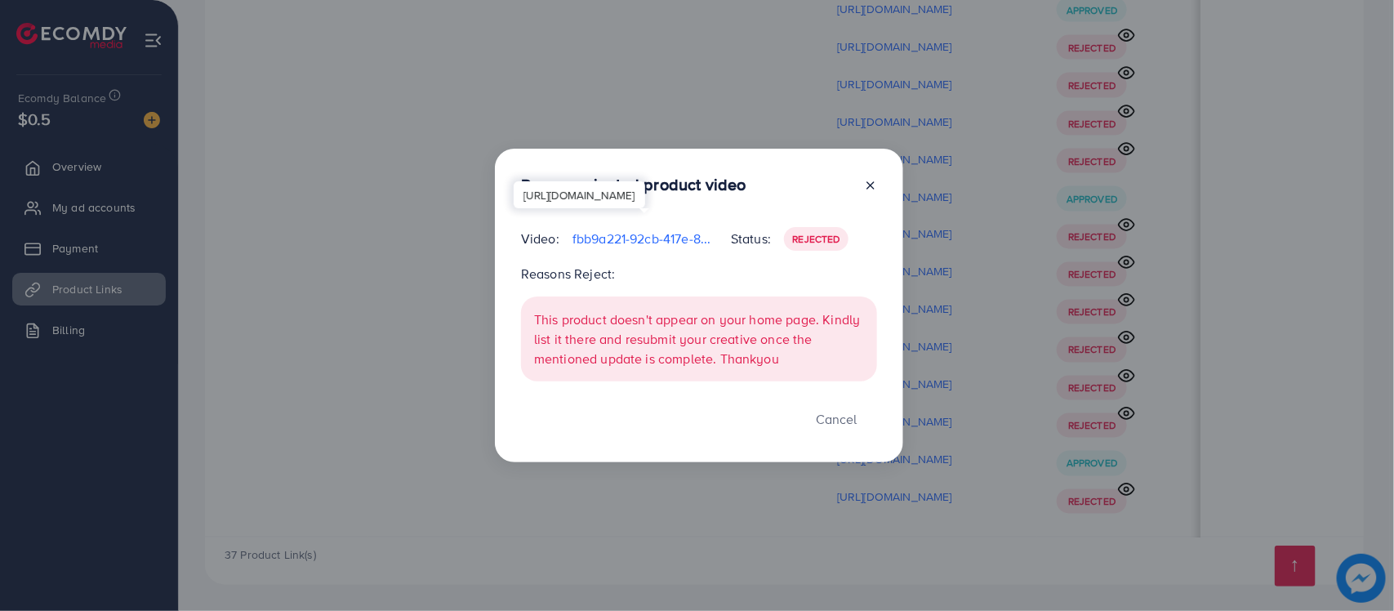
click at [664, 242] on p "fbb9a221-92cb-417e-84a5-6ee98ba06483-1759931117133.mp4" at bounding box center [644, 239] width 145 height 20
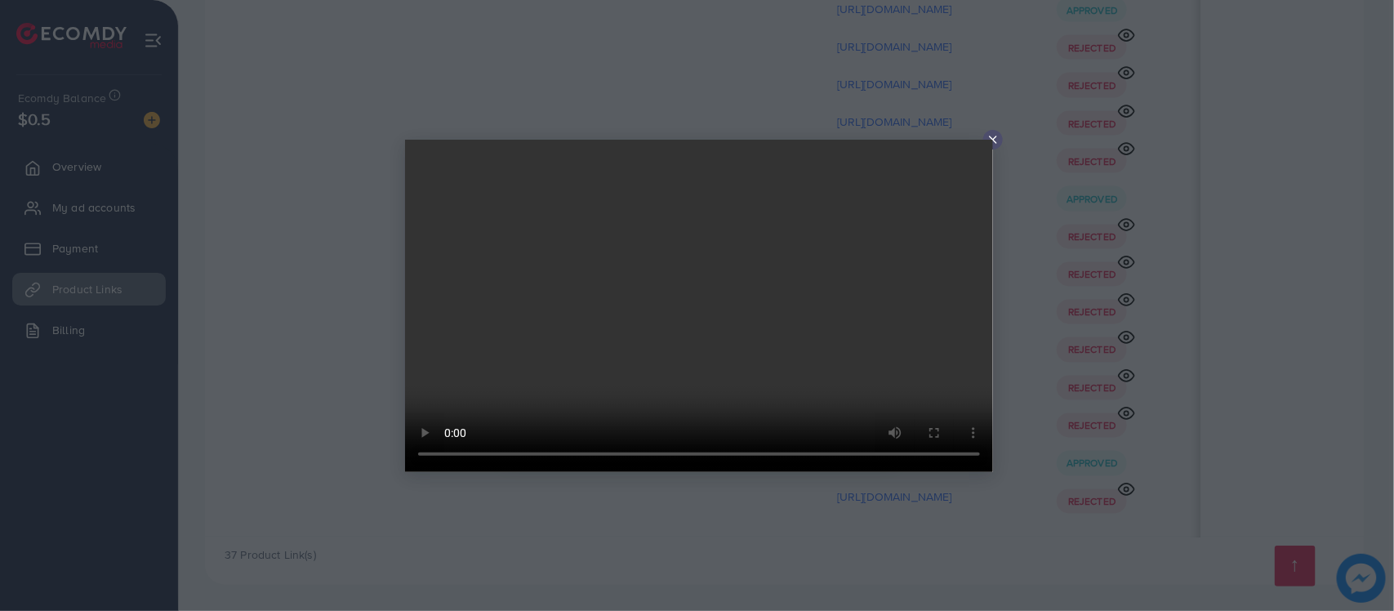
click at [993, 140] on line at bounding box center [993, 139] width 7 height 7
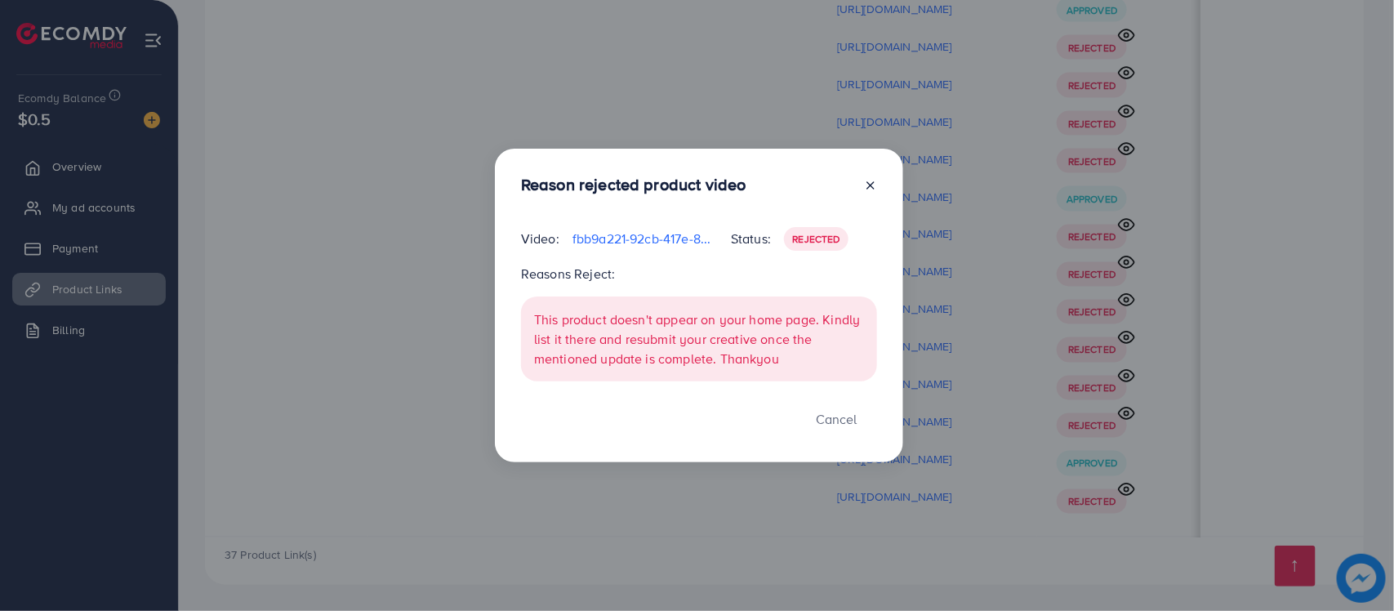
click at [870, 185] on line at bounding box center [870, 185] width 7 height 7
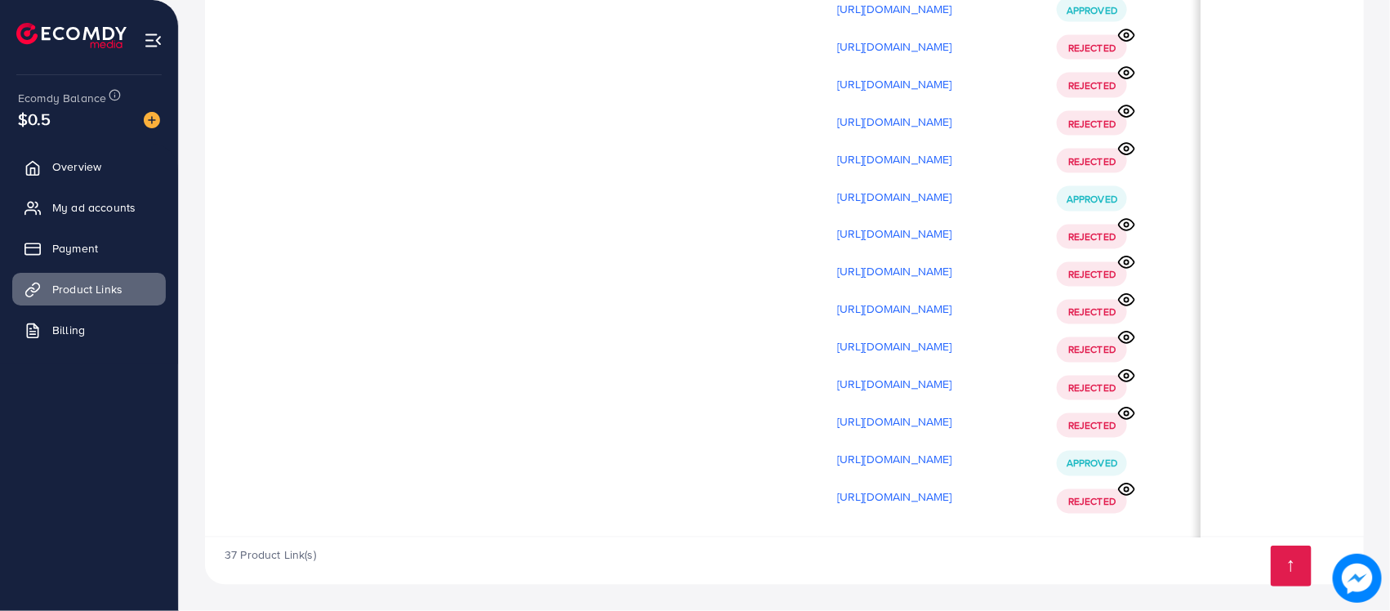
click at [1124, 376] on icon at bounding box center [1127, 375] width 16 height 11
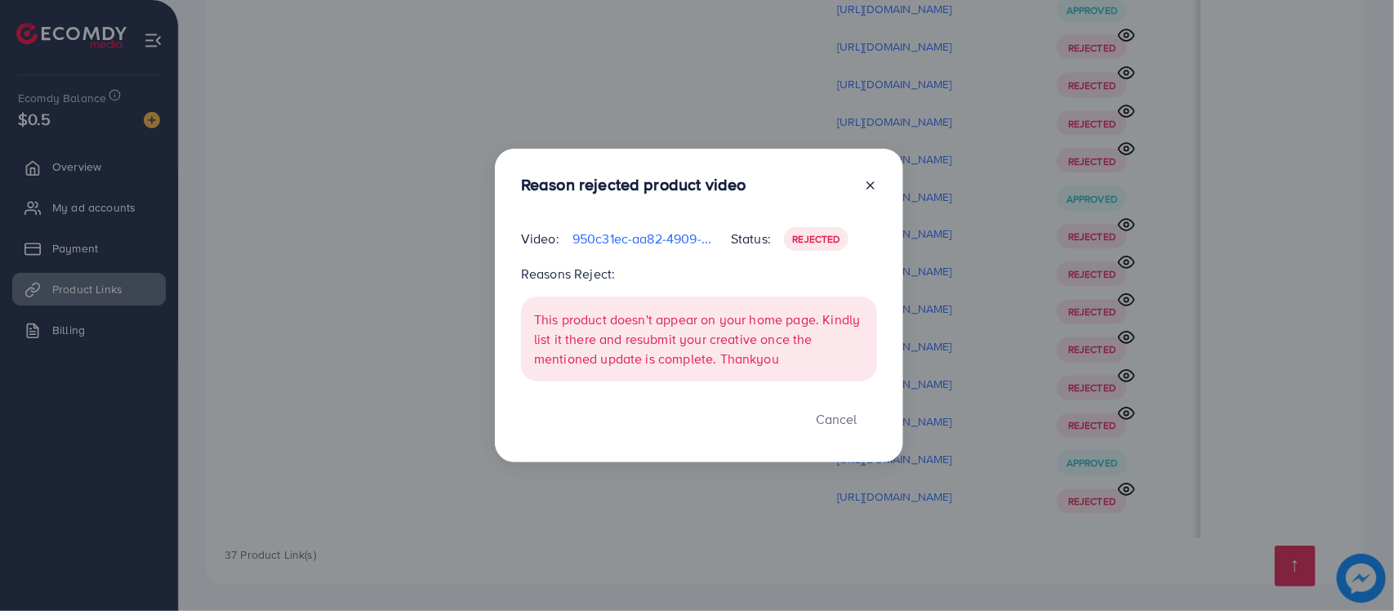
click at [643, 243] on p "950c31ec-aa82-4909-923a-9506895900c6-1759931192896.mp4" at bounding box center [644, 239] width 145 height 20
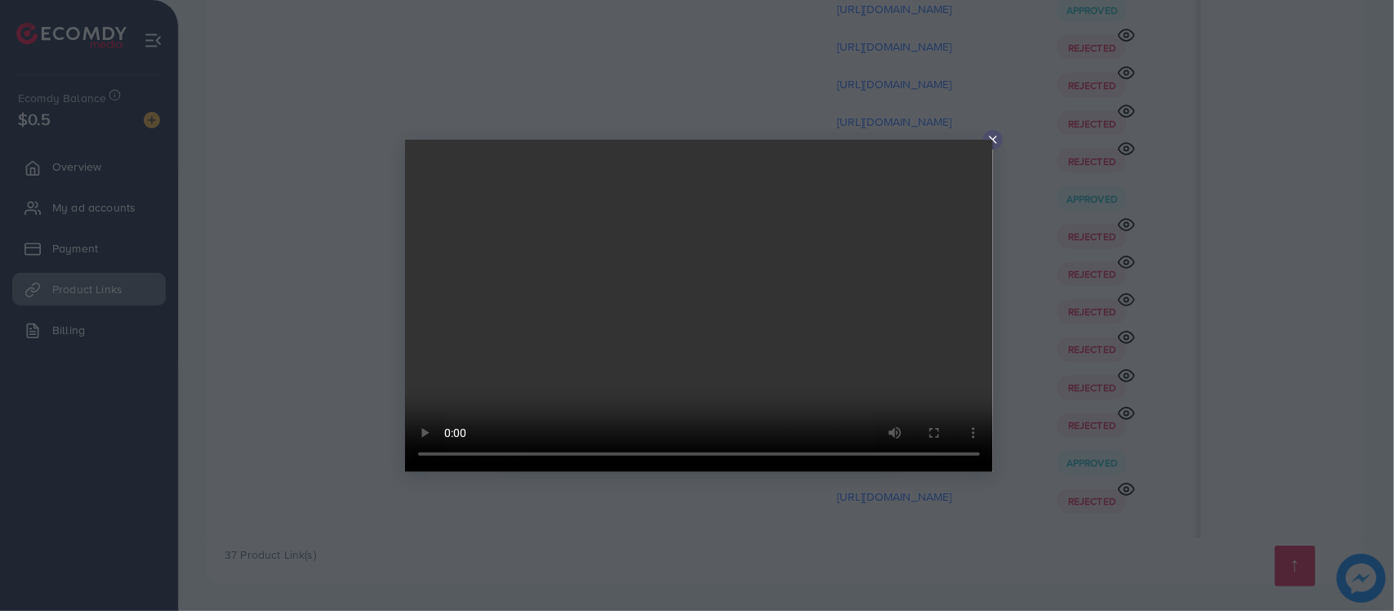
click at [989, 140] on video at bounding box center [699, 306] width 588 height 332
click at [989, 143] on video at bounding box center [699, 306] width 588 height 332
click at [991, 136] on line at bounding box center [993, 139] width 7 height 7
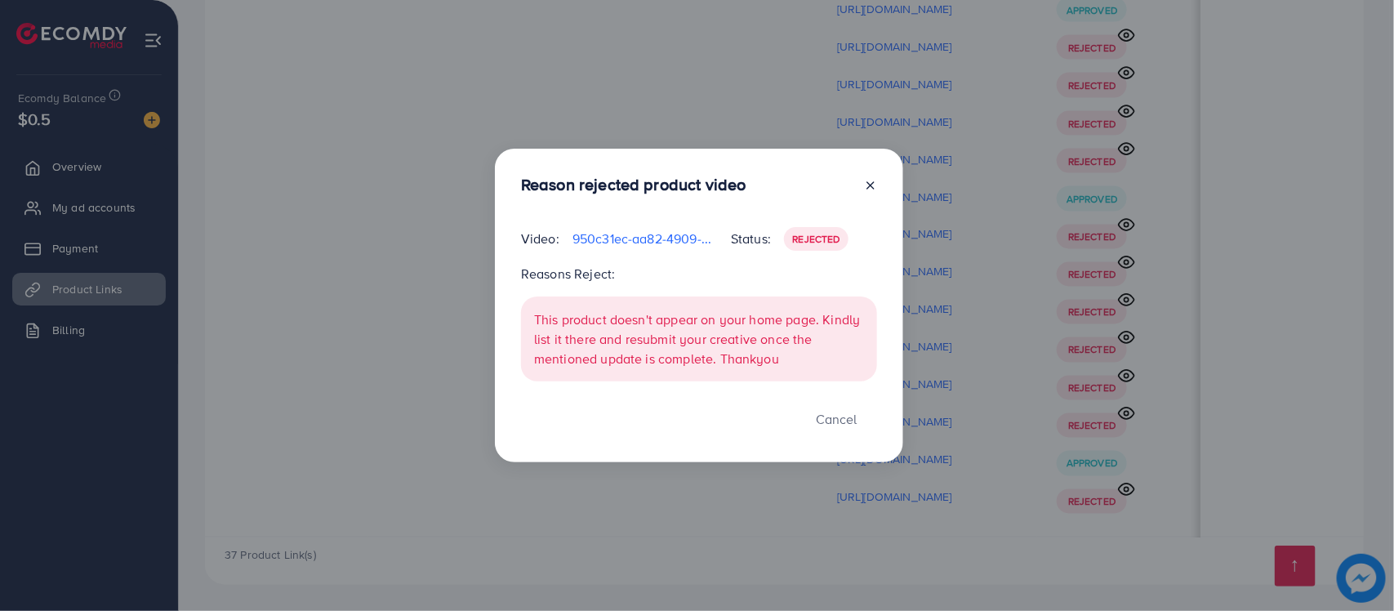
click at [870, 185] on line at bounding box center [870, 185] width 7 height 7
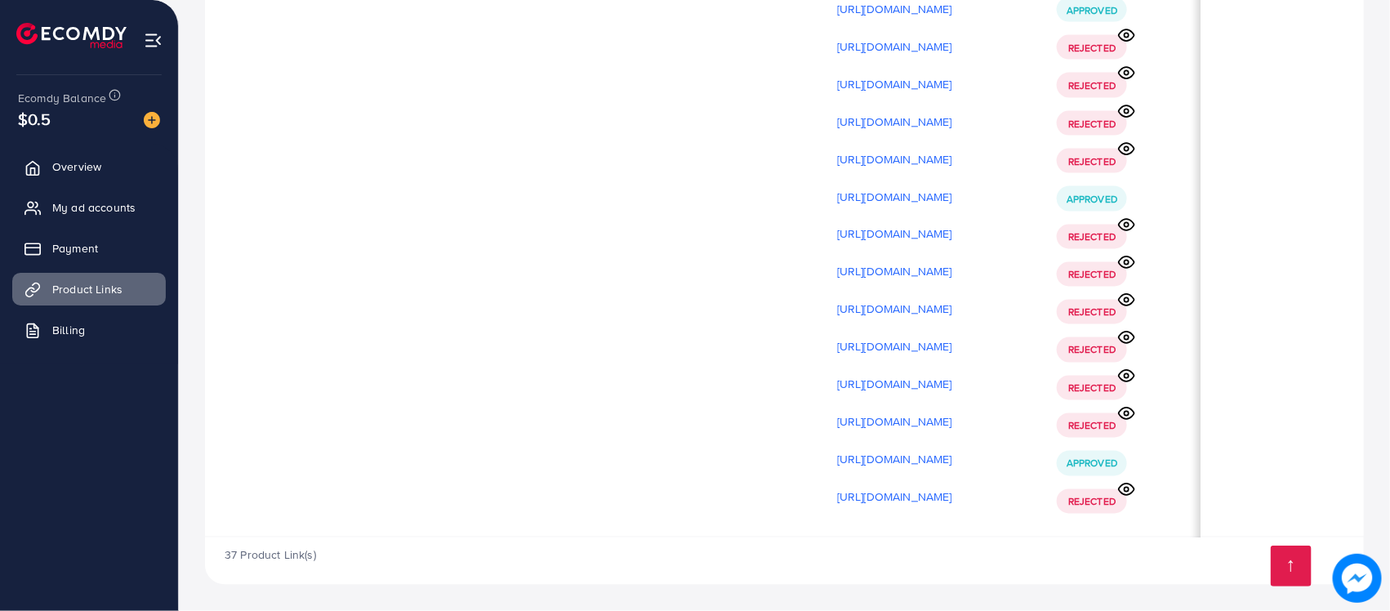
click at [1128, 370] on icon at bounding box center [1126, 375] width 17 height 17
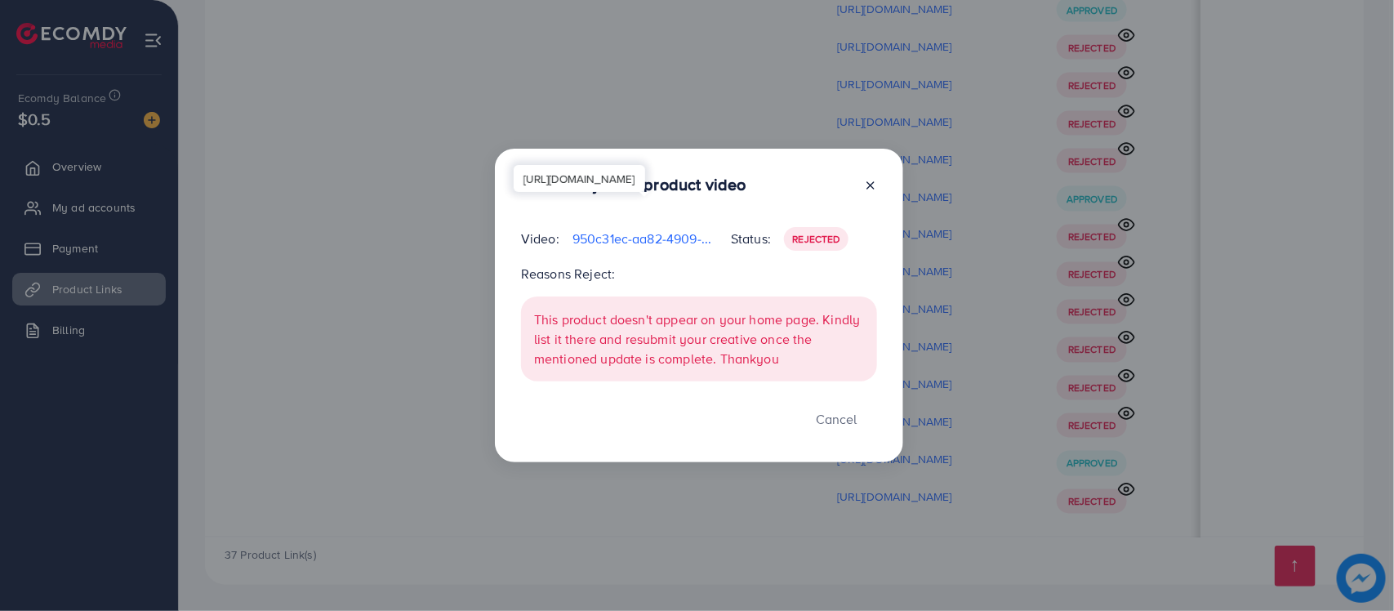
click at [654, 242] on p "950c31ec-aa82-4909-923a-9506895900c6-1759931192896.mp4" at bounding box center [644, 239] width 145 height 20
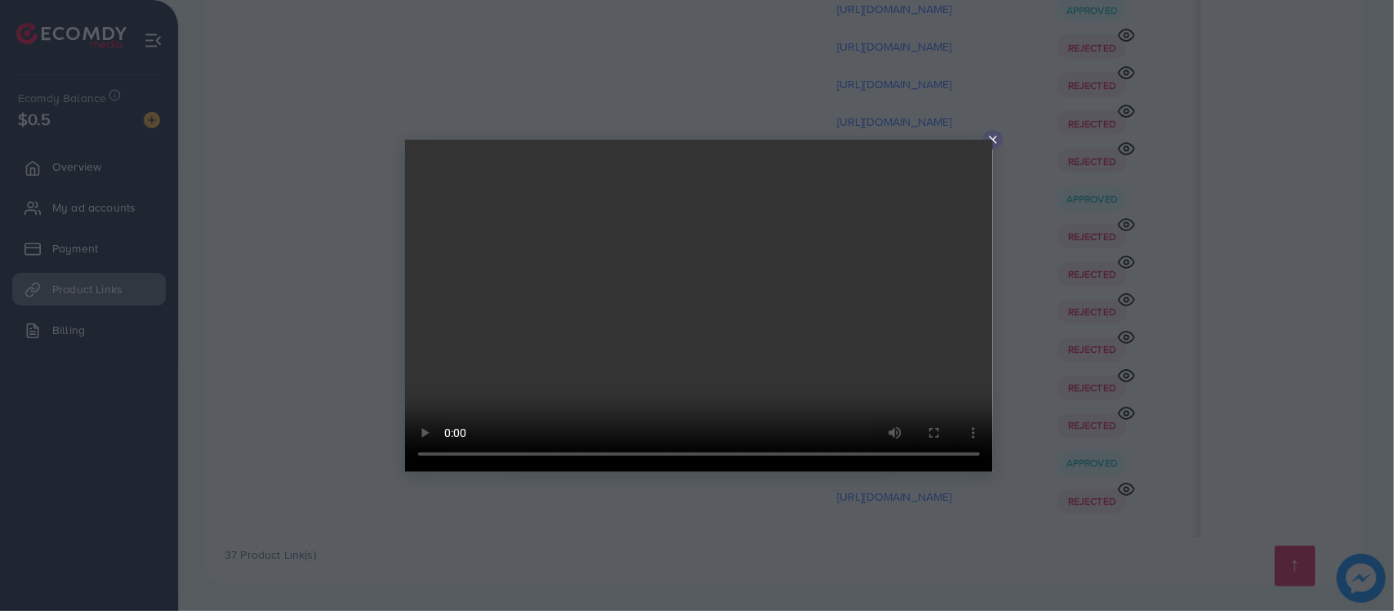
click at [831, 309] on video at bounding box center [699, 306] width 588 height 332
click at [988, 137] on icon at bounding box center [992, 139] width 13 height 13
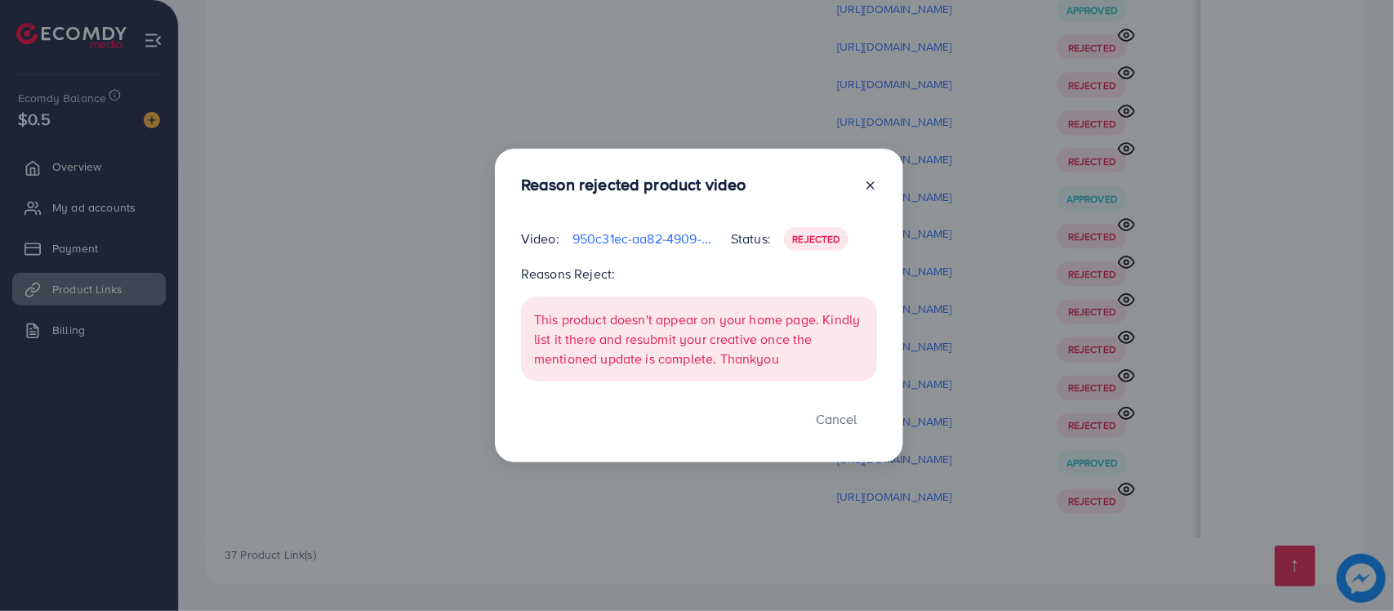
click at [875, 184] on icon at bounding box center [870, 185] width 13 height 13
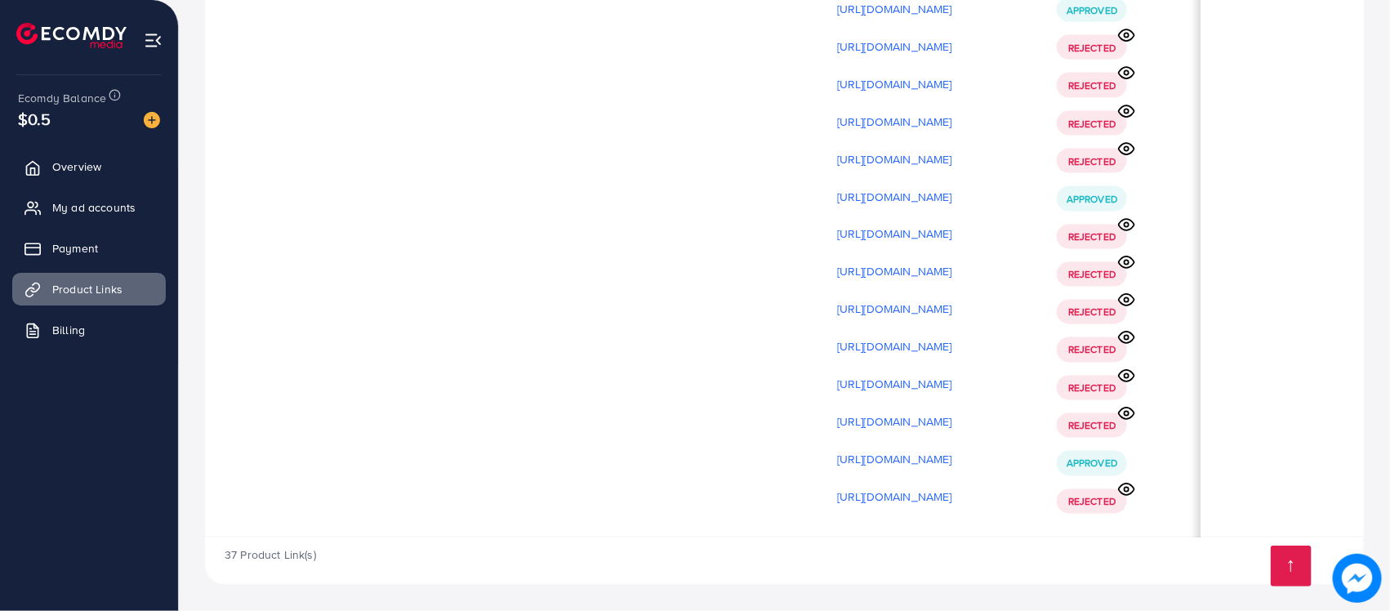
click at [1129, 407] on icon at bounding box center [1126, 413] width 17 height 17
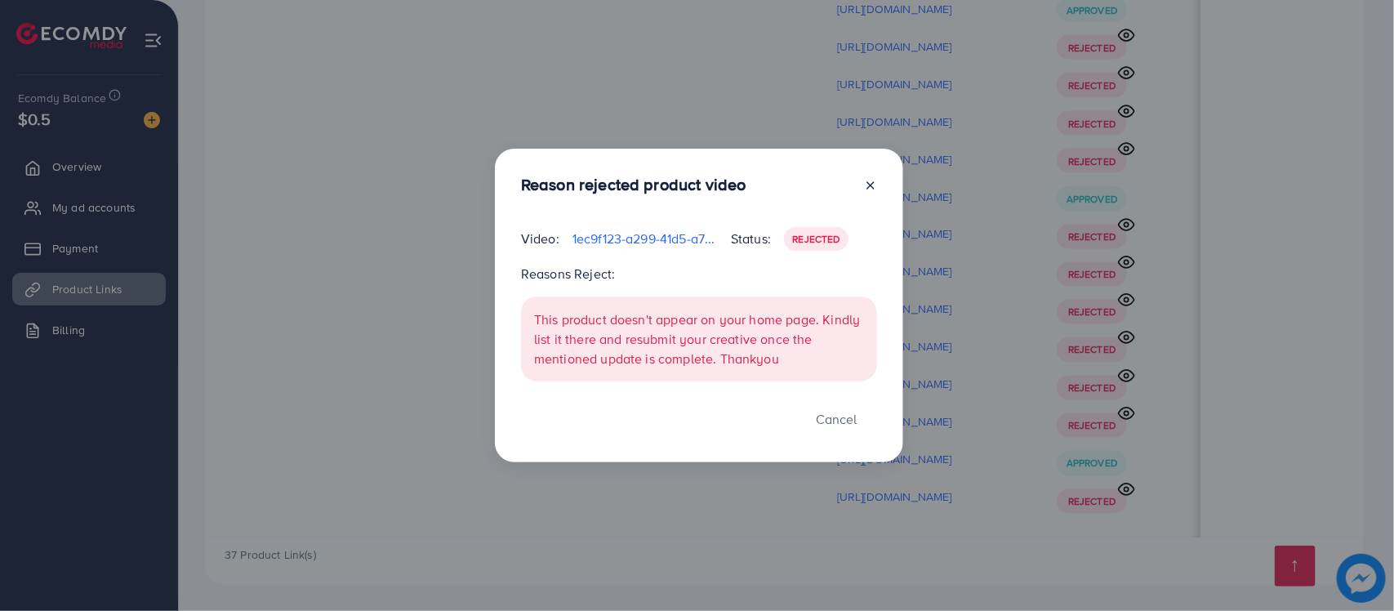
click at [700, 237] on p "1ec9f123-a299-41d5-a7db-250e16351216-1759931479095.mp4" at bounding box center [644, 239] width 145 height 20
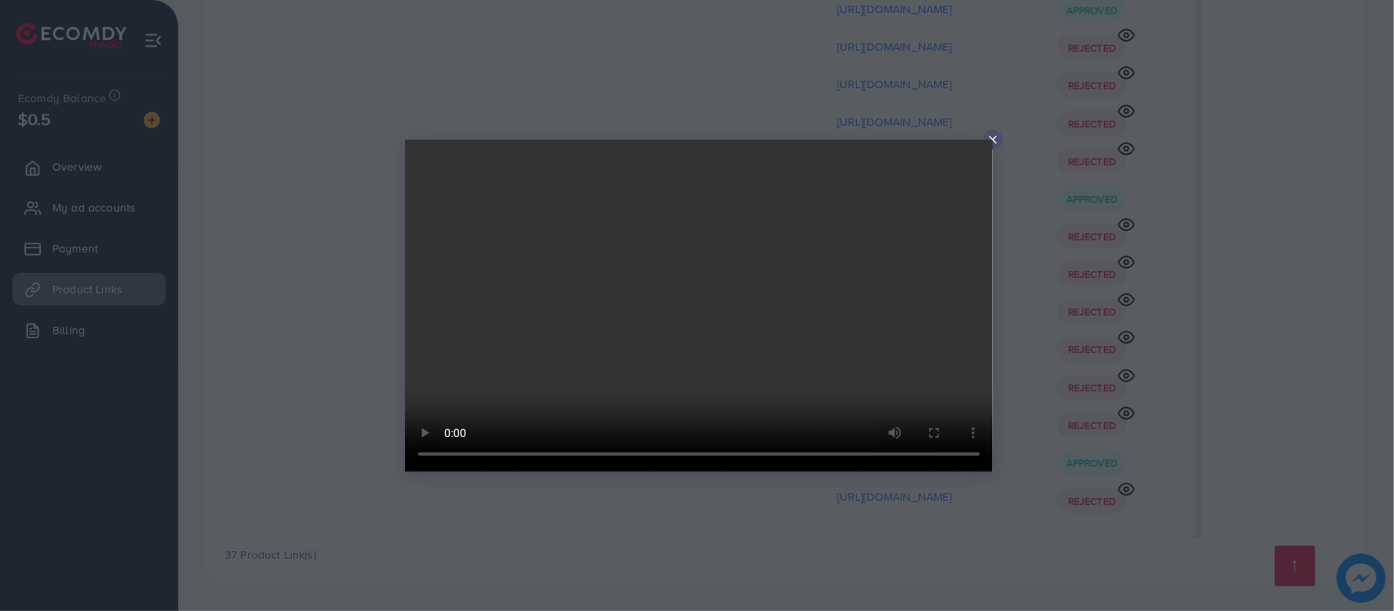
click at [756, 290] on video at bounding box center [699, 306] width 588 height 332
click at [993, 140] on icon at bounding box center [992, 139] width 13 height 13
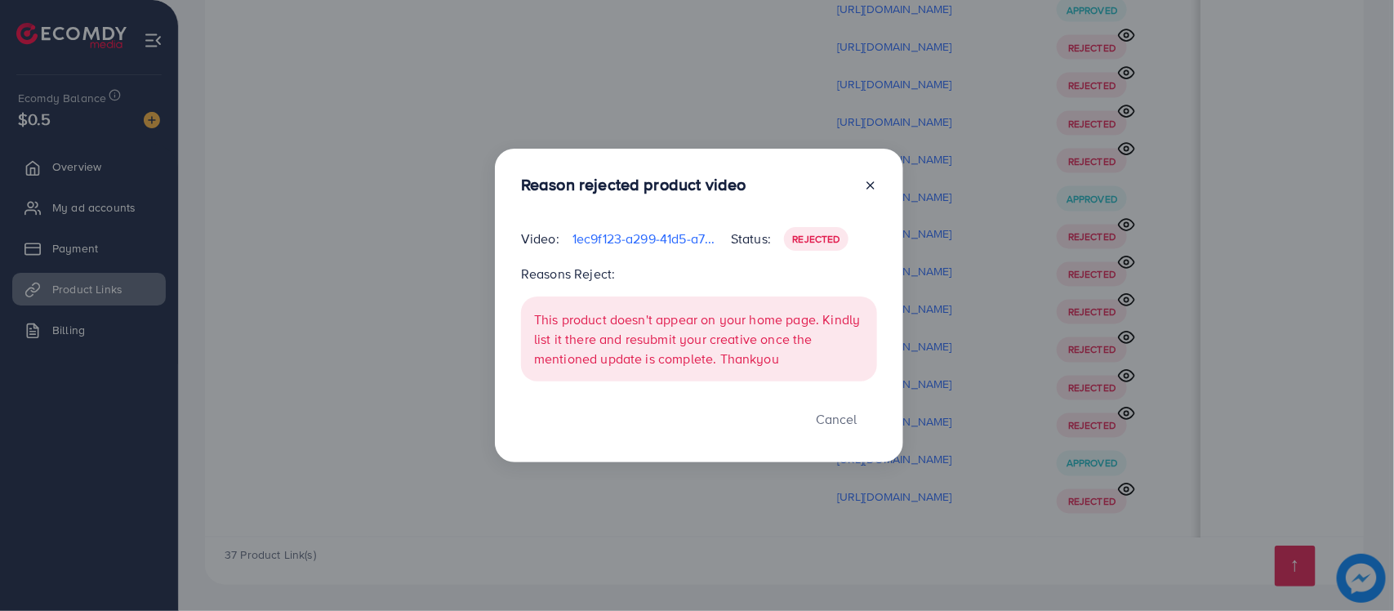
click at [879, 185] on div "Reason rejected product video Video: 1ec9f123-a299-41d5-a7db-250e16351216-17599…" at bounding box center [699, 306] width 408 height 314
click at [874, 182] on line at bounding box center [870, 185] width 7 height 7
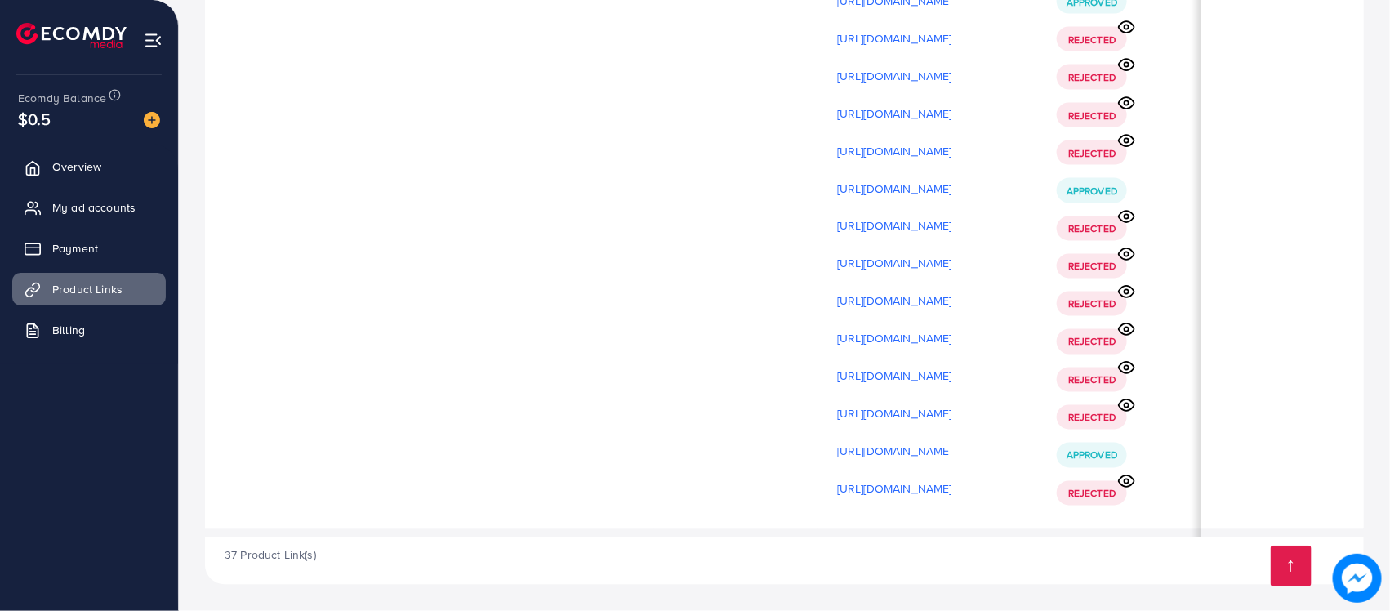
scroll to position [10, 133]
click at [1125, 471] on icon at bounding box center [1126, 479] width 17 height 17
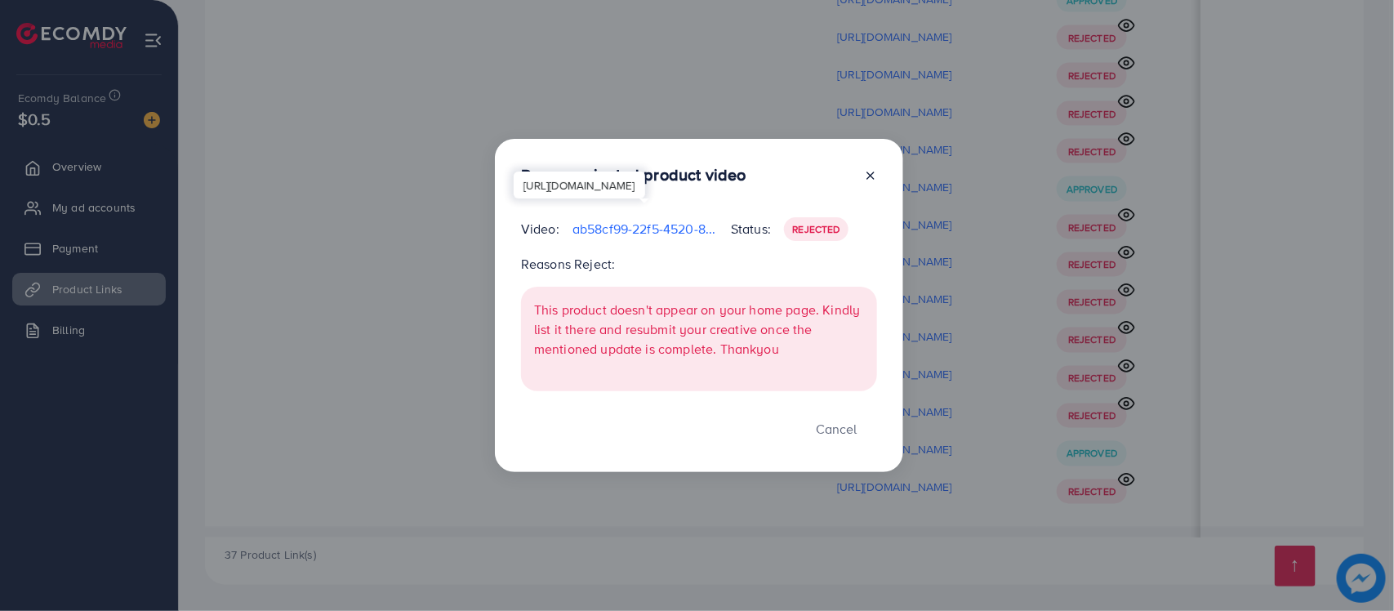
click at [639, 222] on p "ab58cf99-22f5-4520-88a8-2d2bbc7f305d-1759931584707.mp4" at bounding box center [644, 229] width 145 height 20
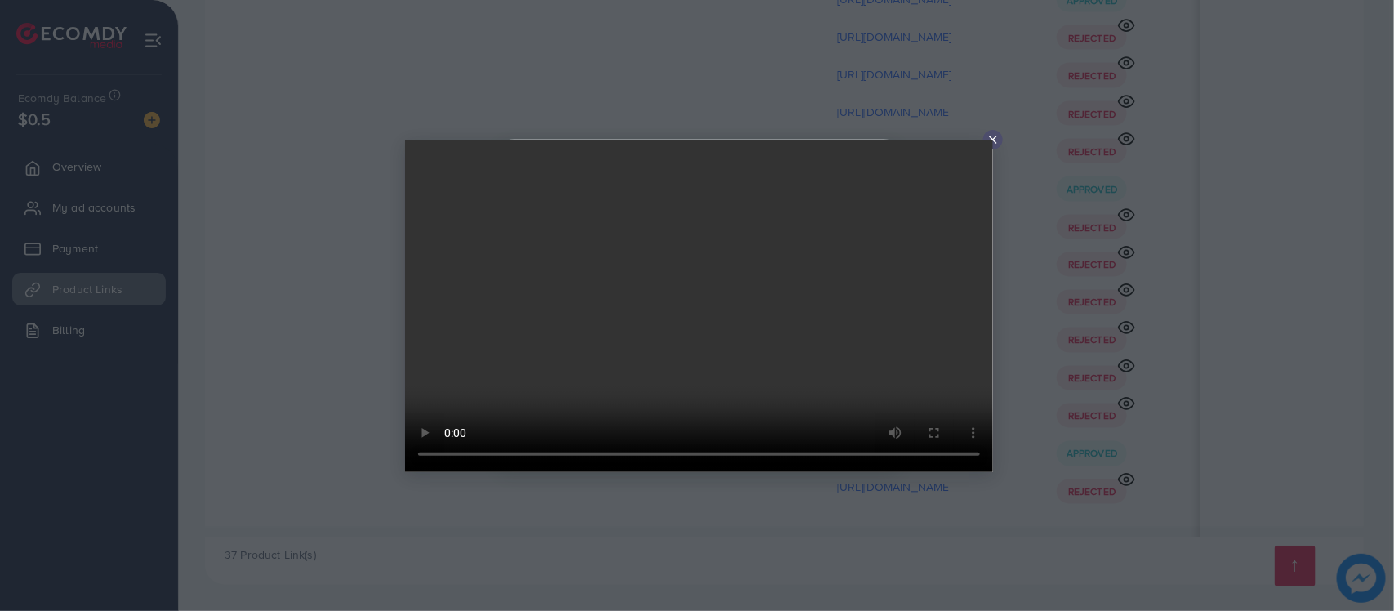
click at [788, 336] on video at bounding box center [699, 306] width 588 height 332
click at [990, 135] on icon at bounding box center [992, 139] width 13 height 13
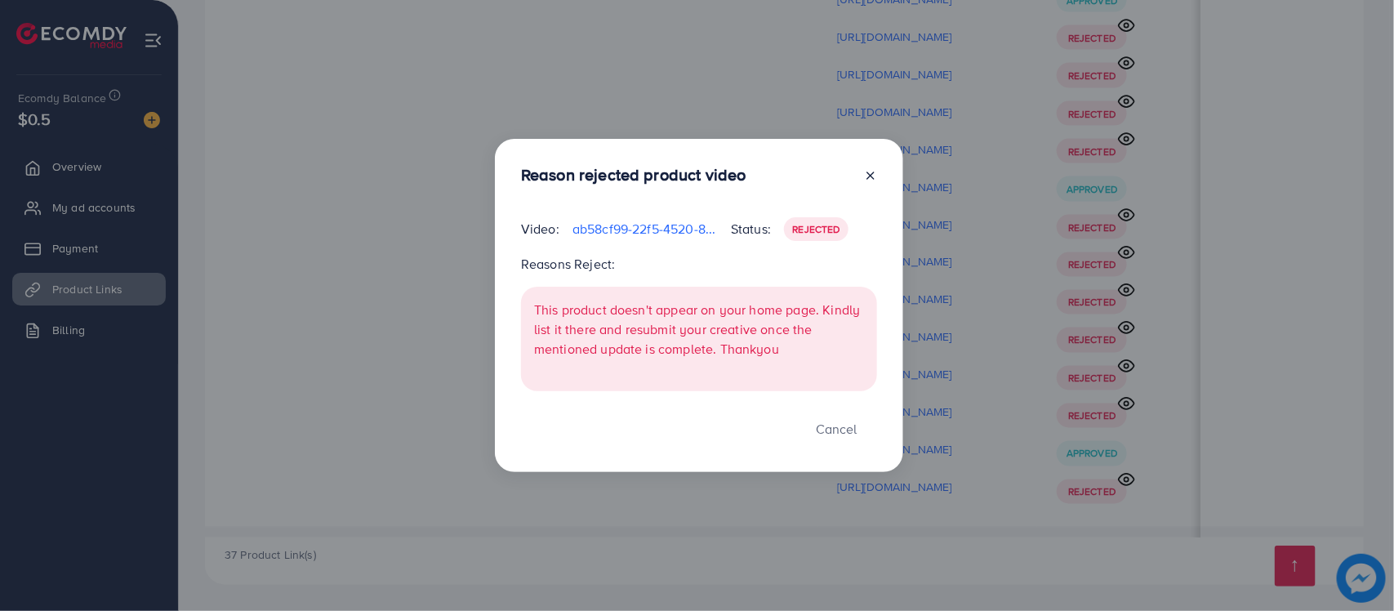
click at [872, 180] on icon at bounding box center [870, 175] width 13 height 13
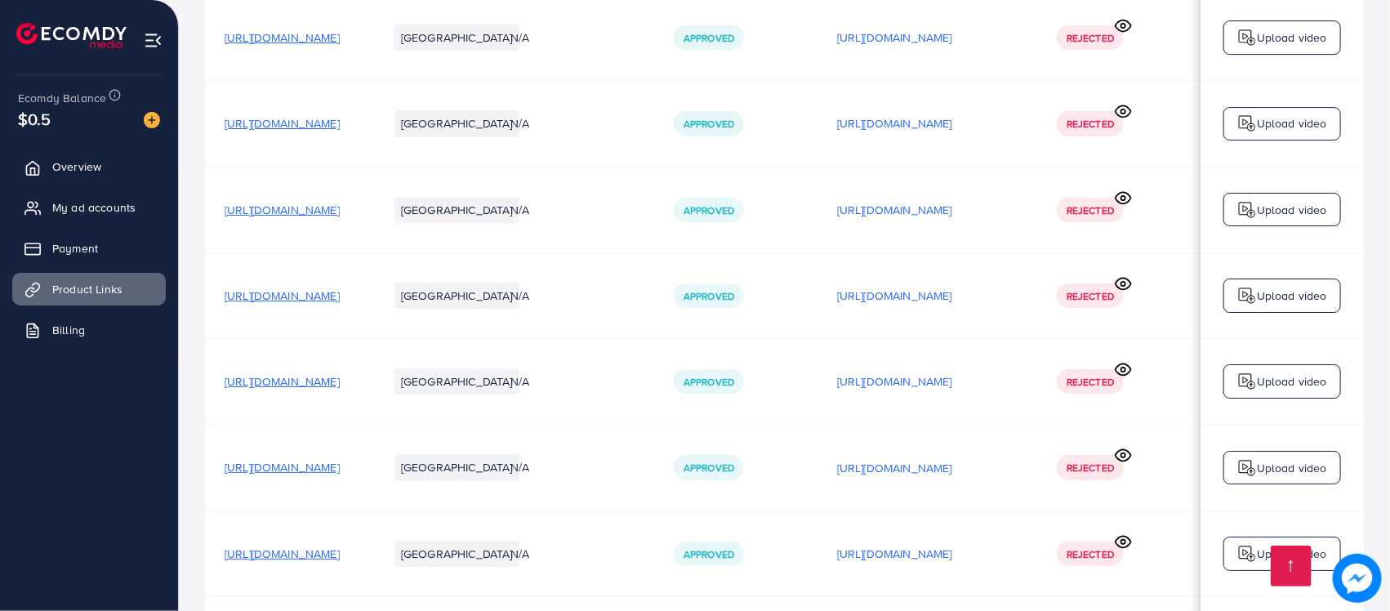
scroll to position [2632, 0]
